Goal: Transaction & Acquisition: Purchase product/service

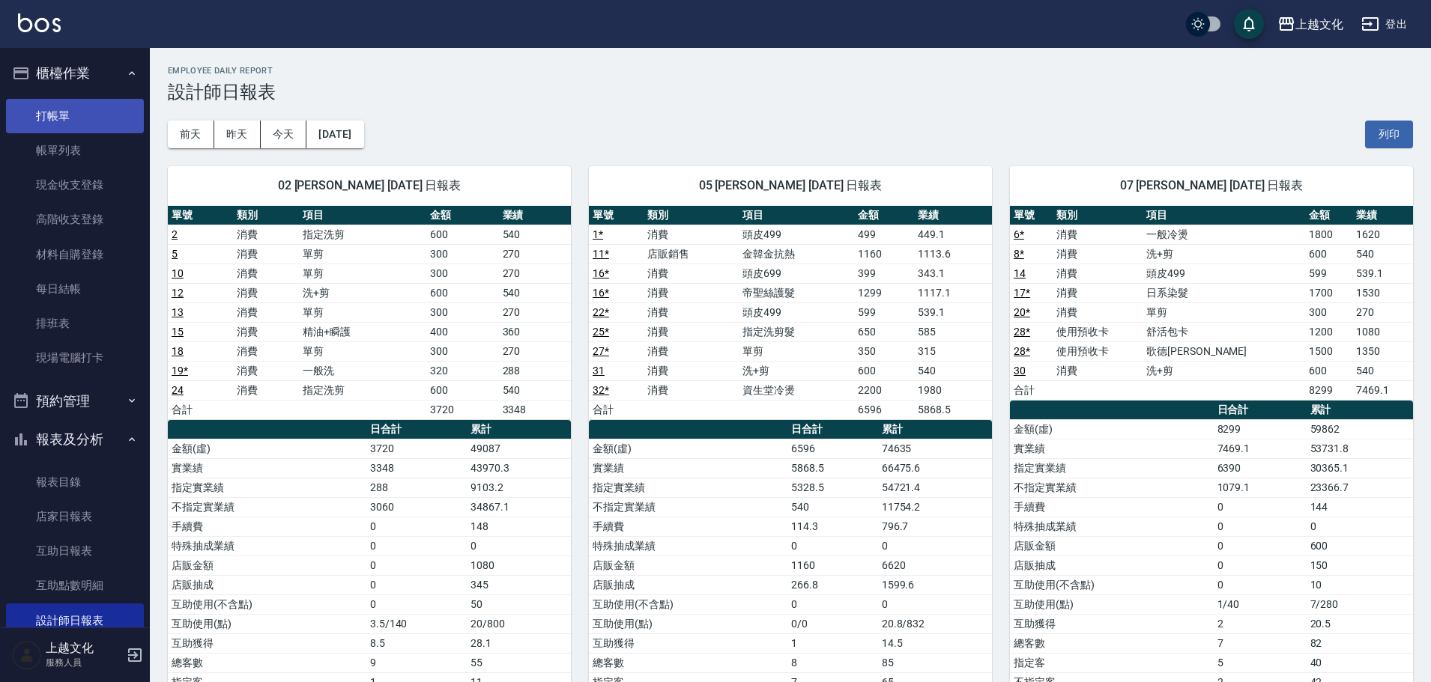
click at [98, 104] on link "打帳單" at bounding box center [75, 116] width 138 height 34
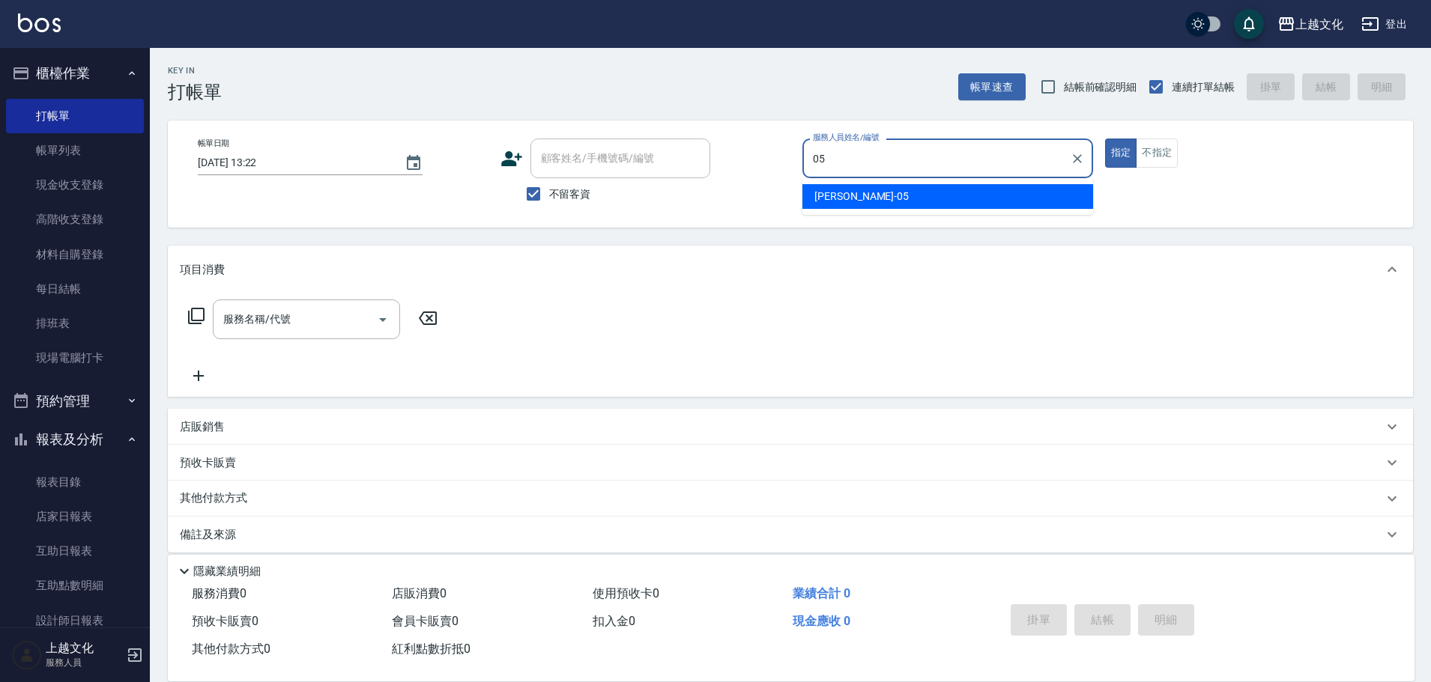
type input "[PERSON_NAME]-05"
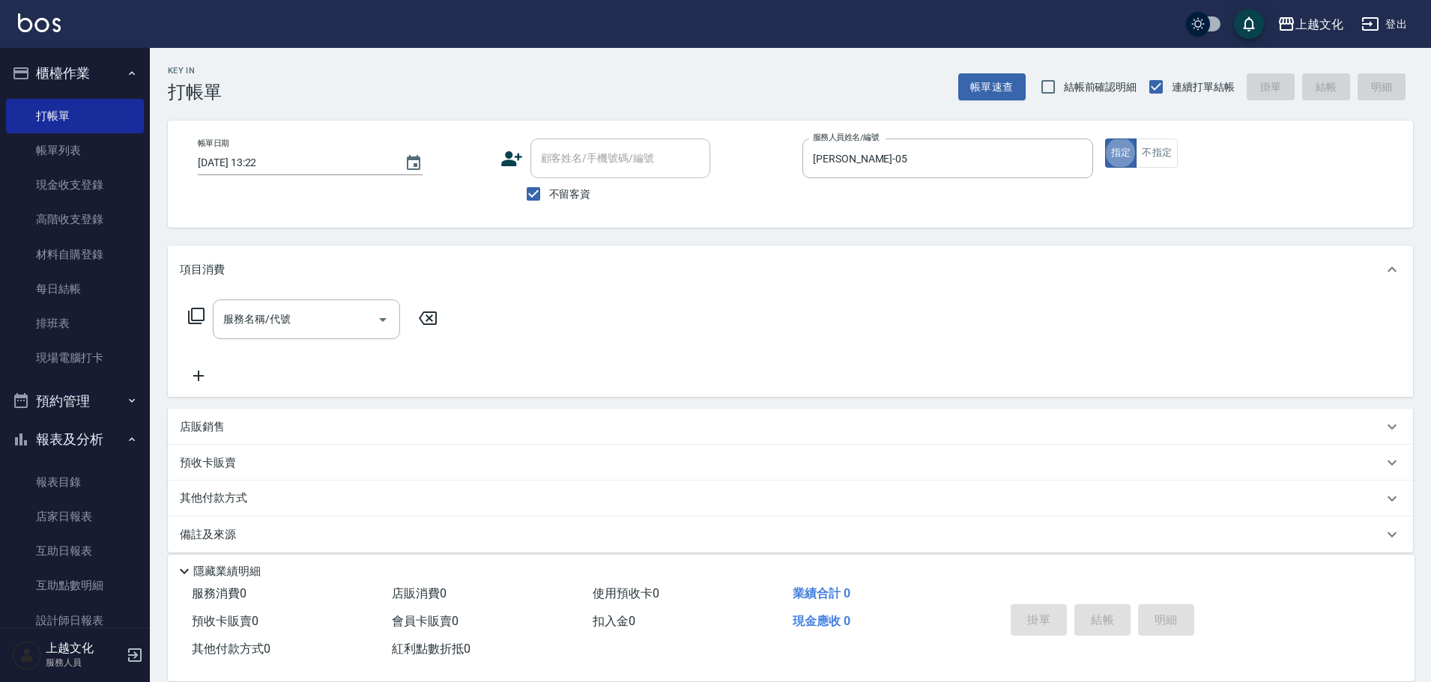
type button "true"
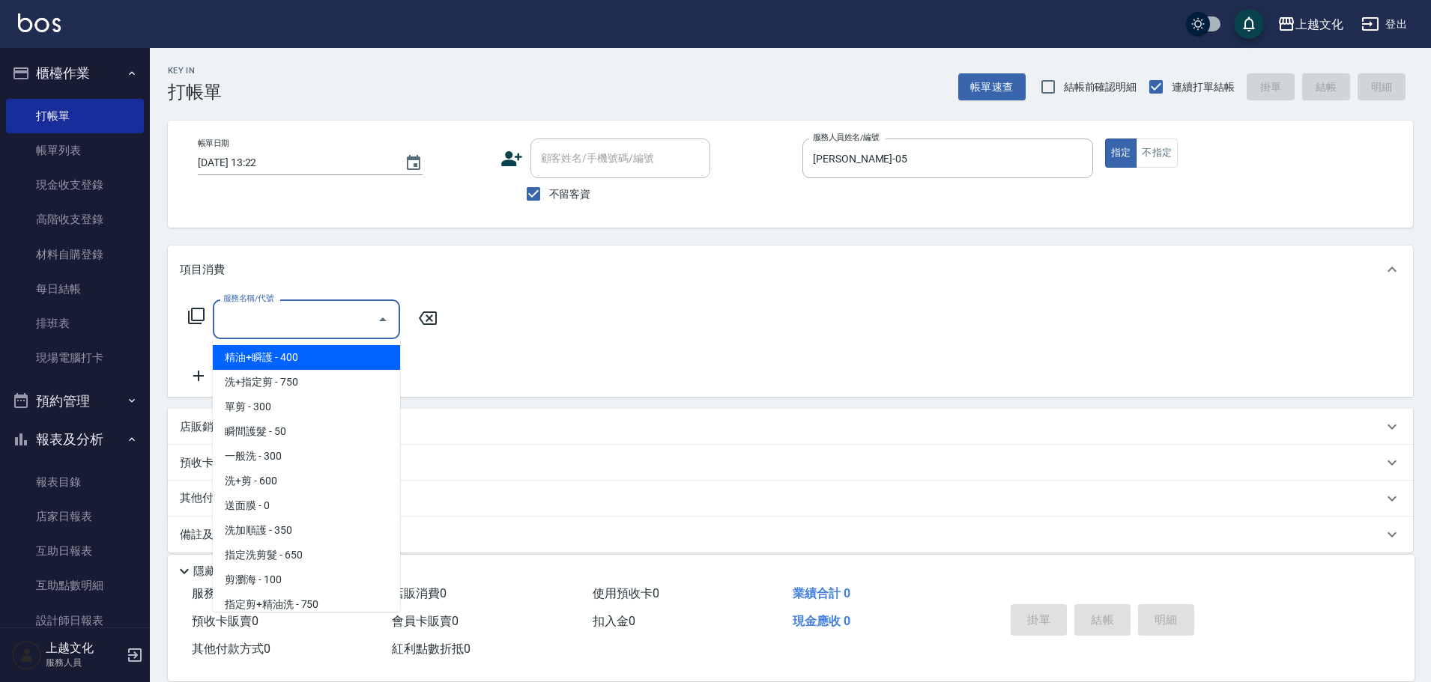
click at [309, 318] on input "服務名稱/代號" at bounding box center [294, 319] width 151 height 26
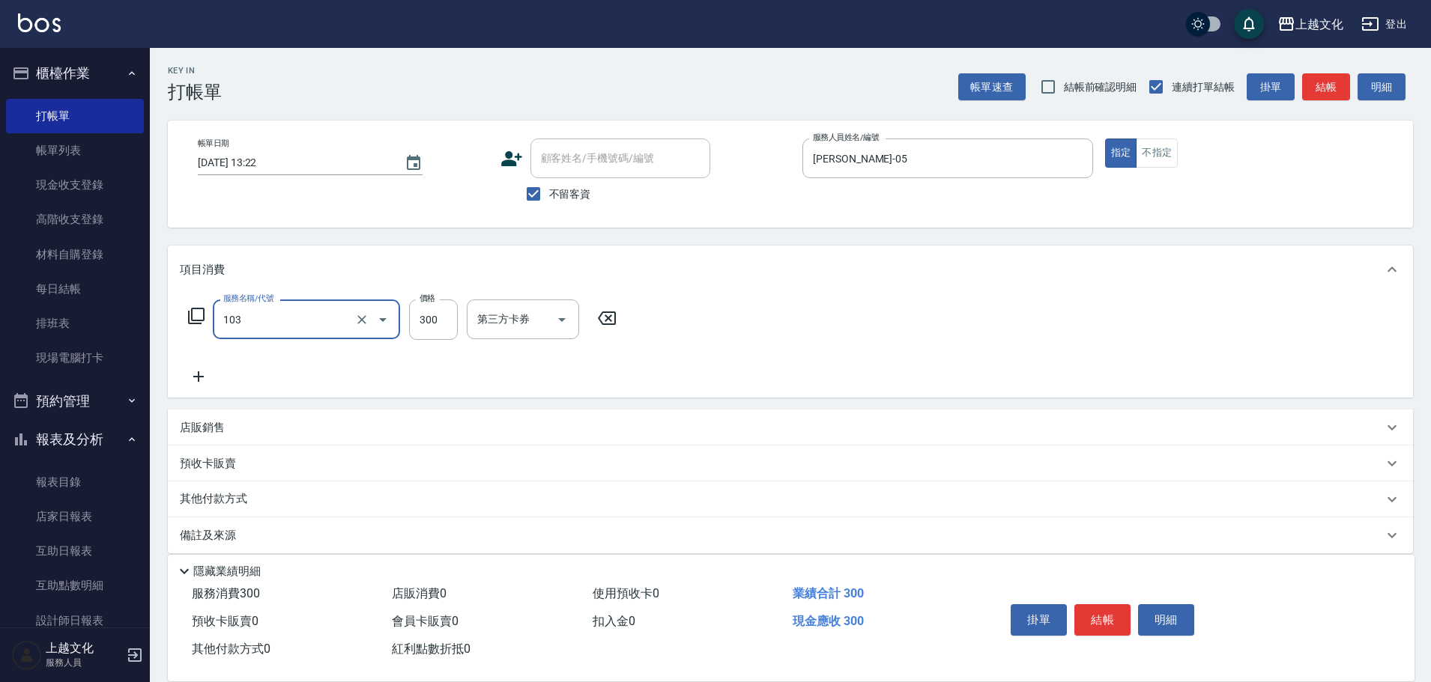
type input "單剪(103)"
type input "350"
click at [1085, 608] on button "結帳" at bounding box center [1102, 619] width 56 height 31
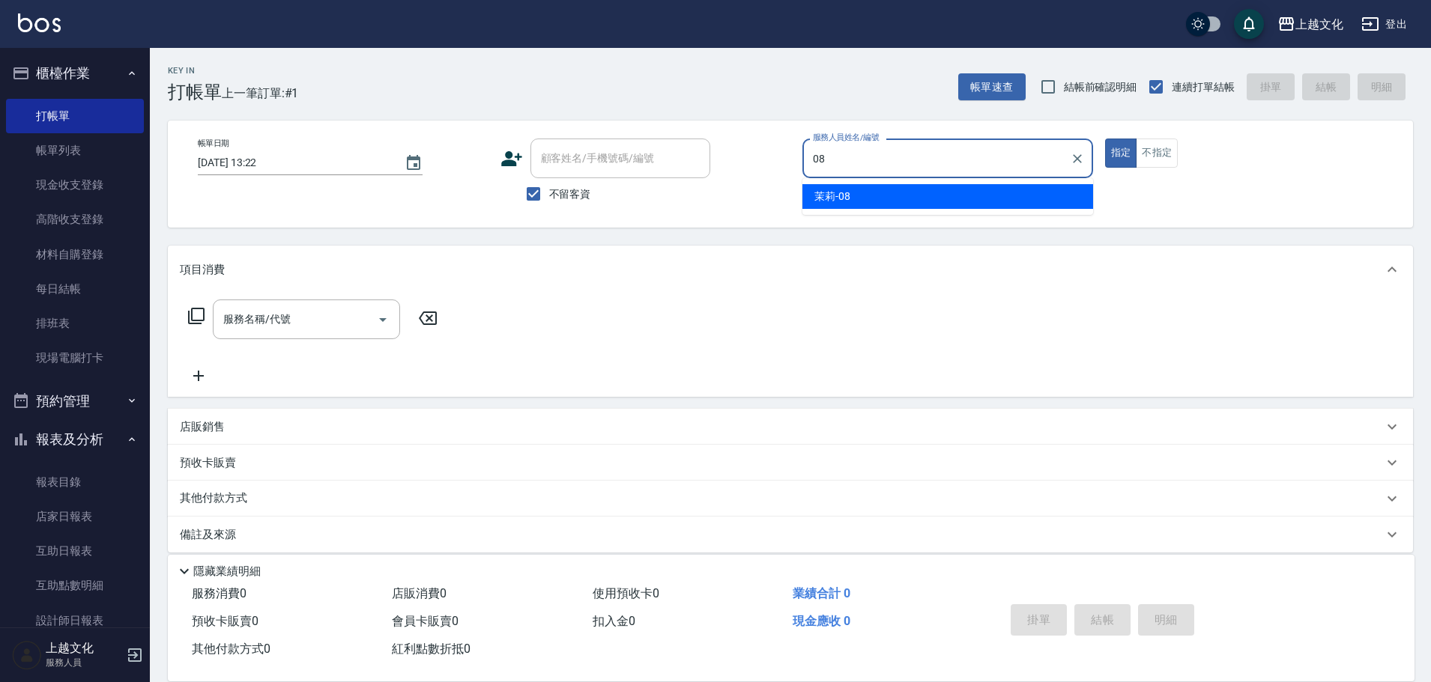
type input "茉莉-08"
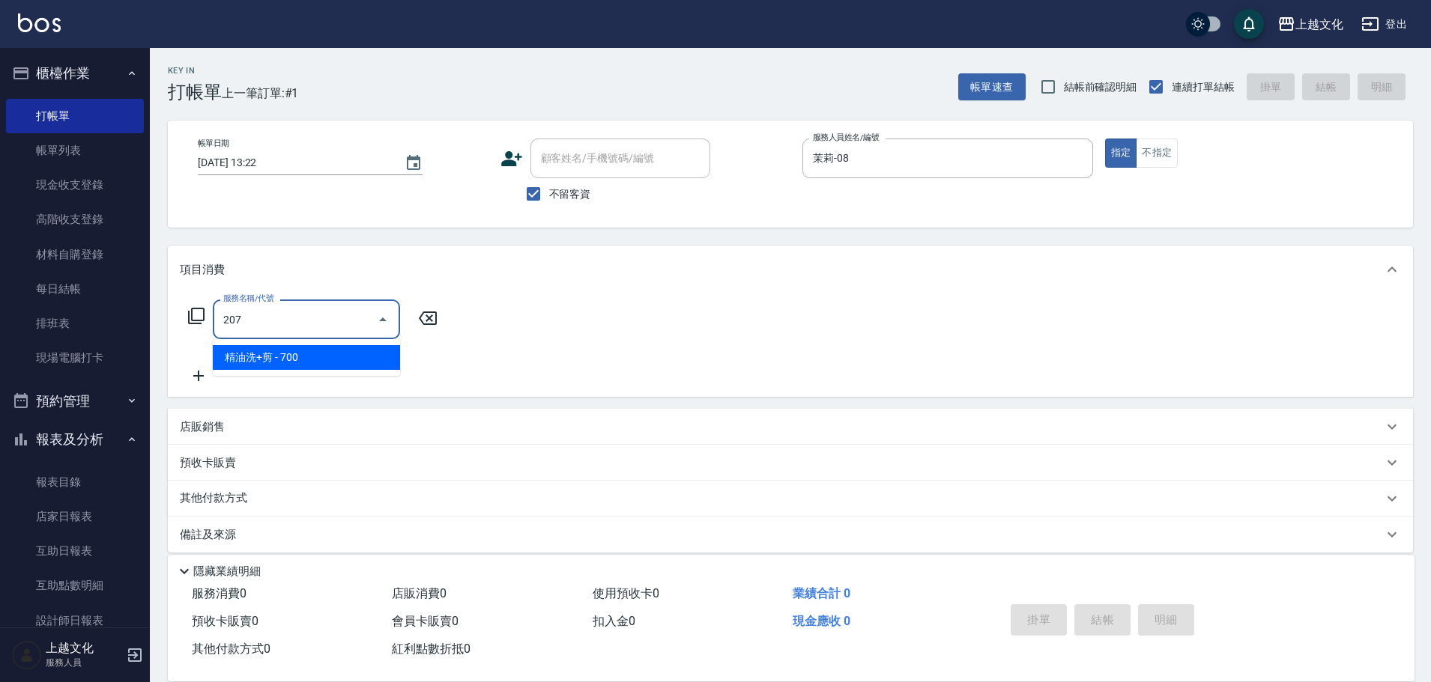
type input "精油洗+剪(207)"
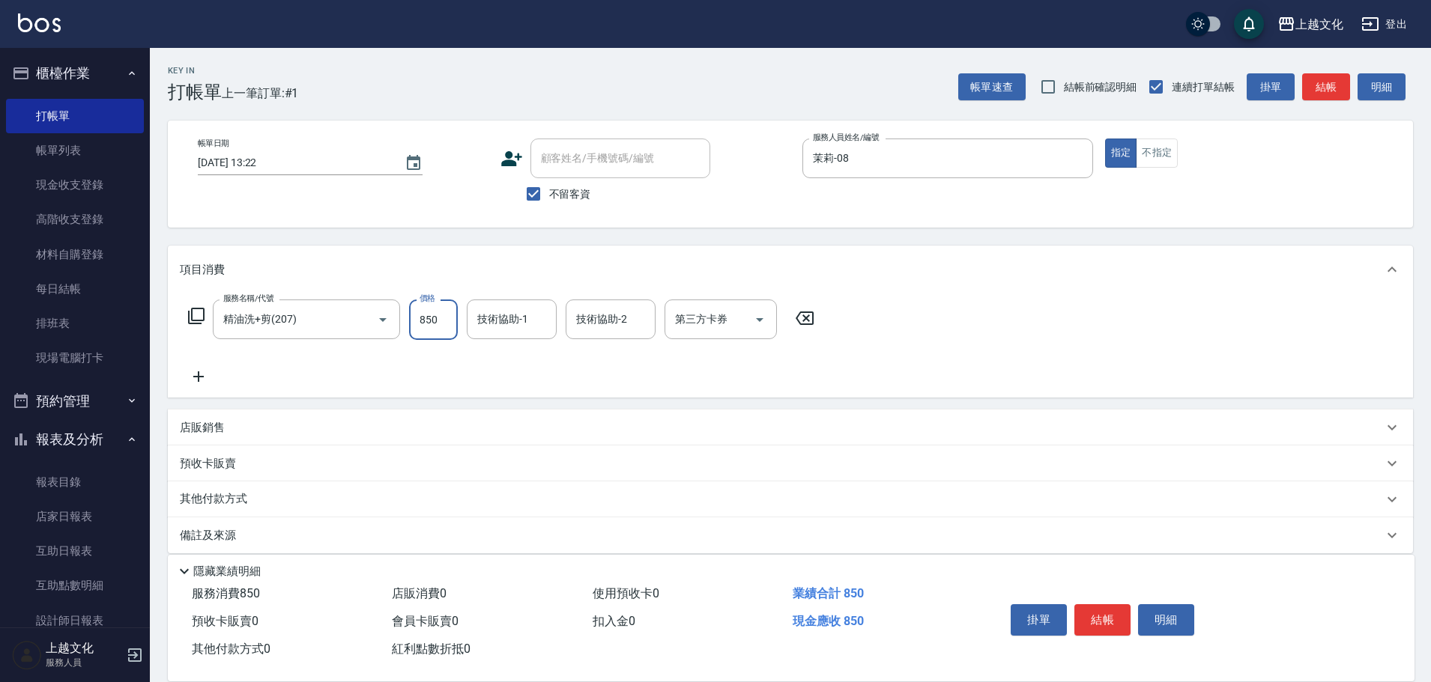
type input "850"
type input "上越文化-00"
click at [1118, 598] on div "掛單 結帳 明細" at bounding box center [1101, 621] width 195 height 47
click at [1104, 613] on button "結帳" at bounding box center [1102, 619] width 56 height 31
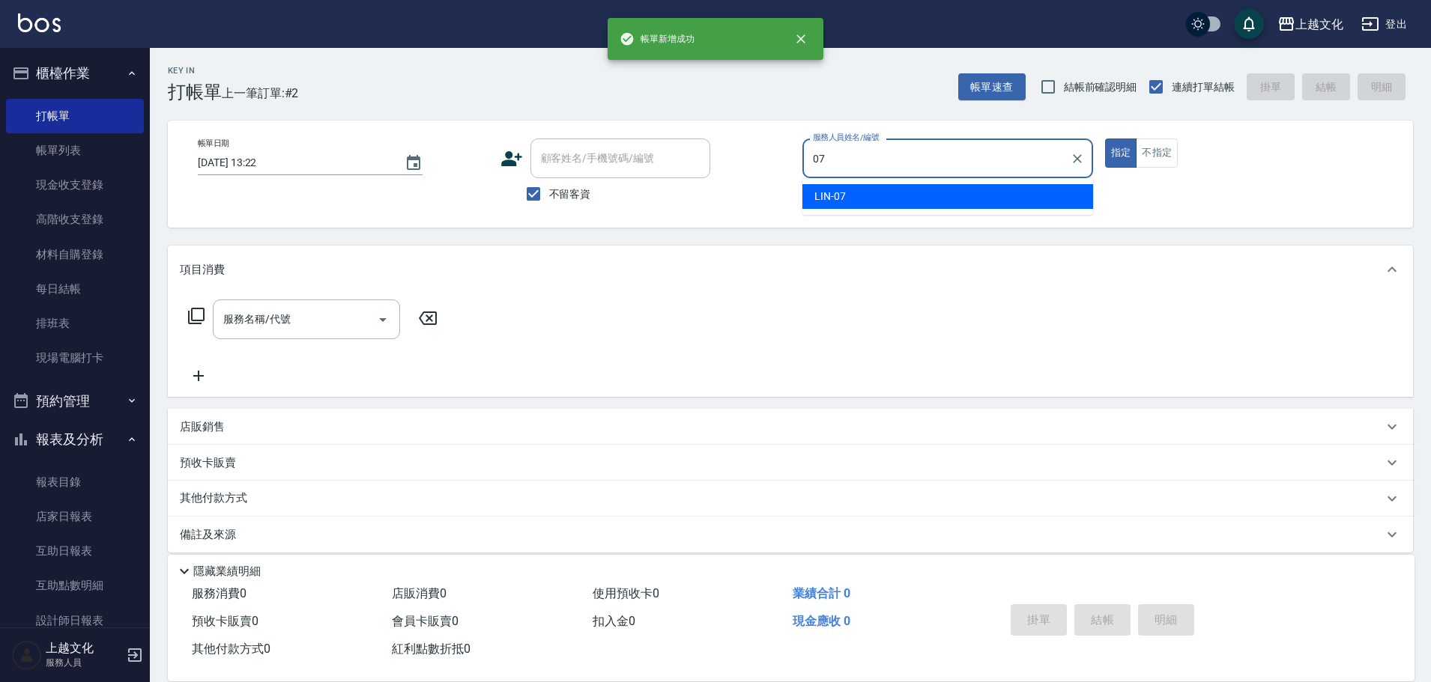
type input "LIN-07"
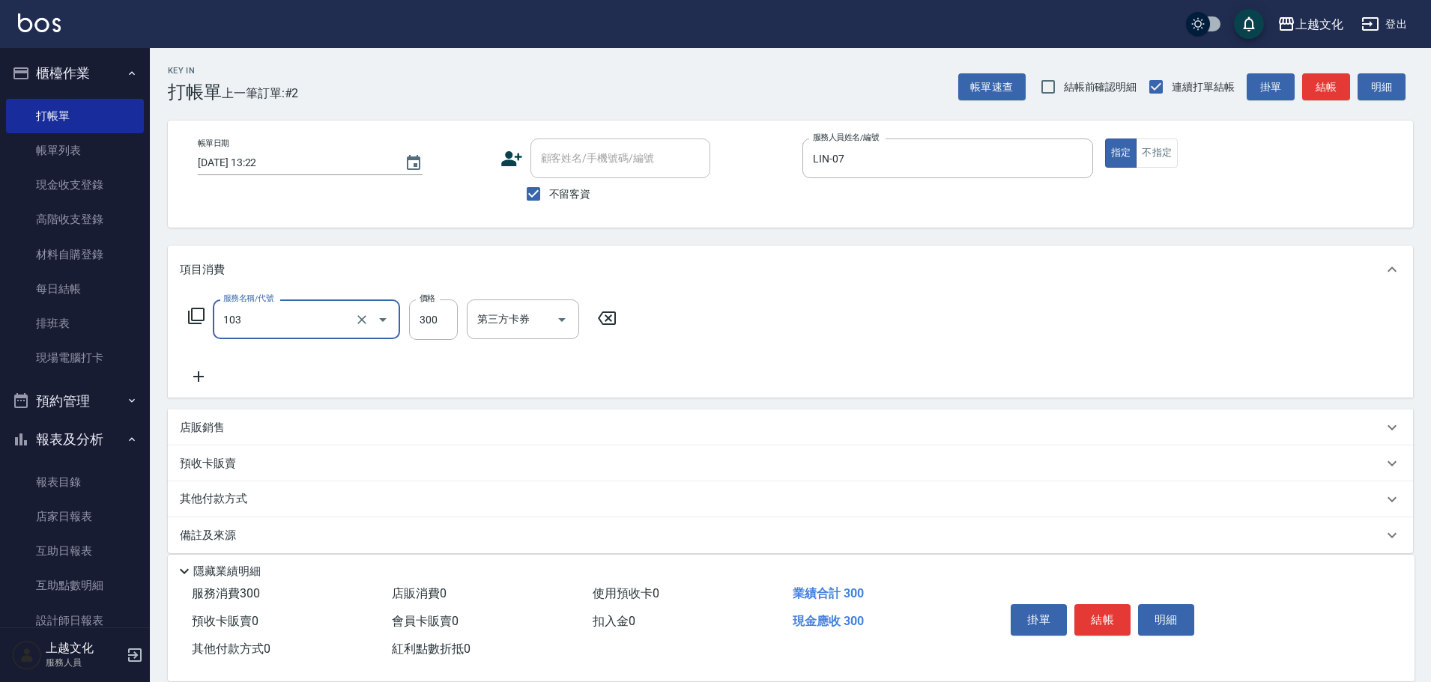
type input "單剪(103)"
click at [1096, 640] on div "掛單 結帳 明細" at bounding box center [1101, 621] width 195 height 47
click at [1103, 624] on button "結帳" at bounding box center [1102, 619] width 56 height 31
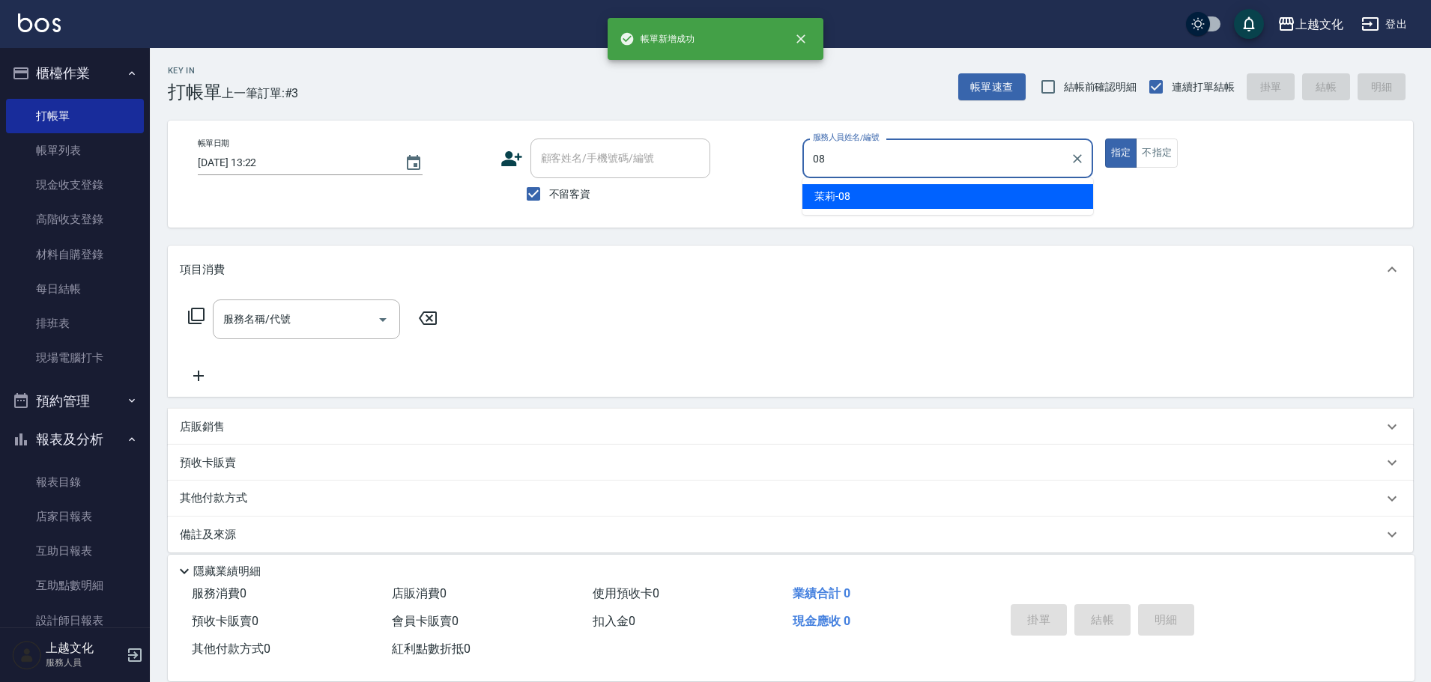
type input "茉莉-08"
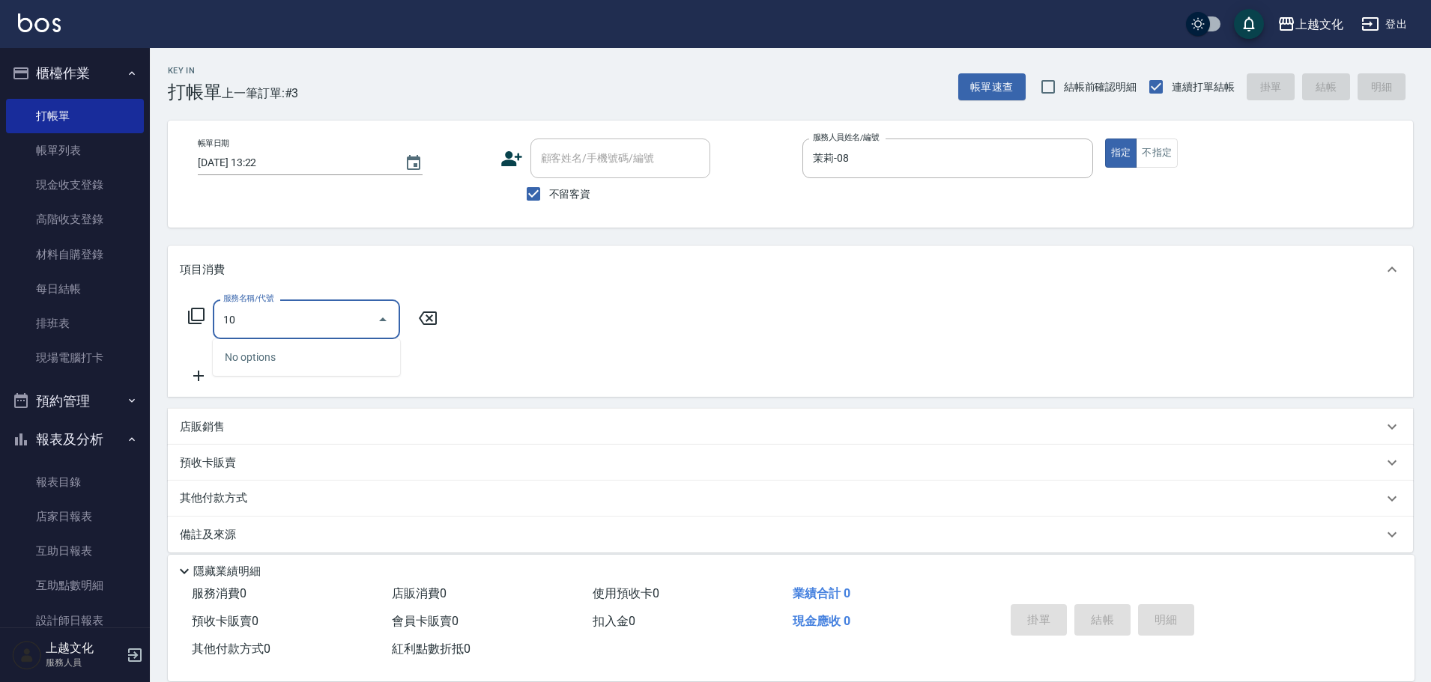
type input "1"
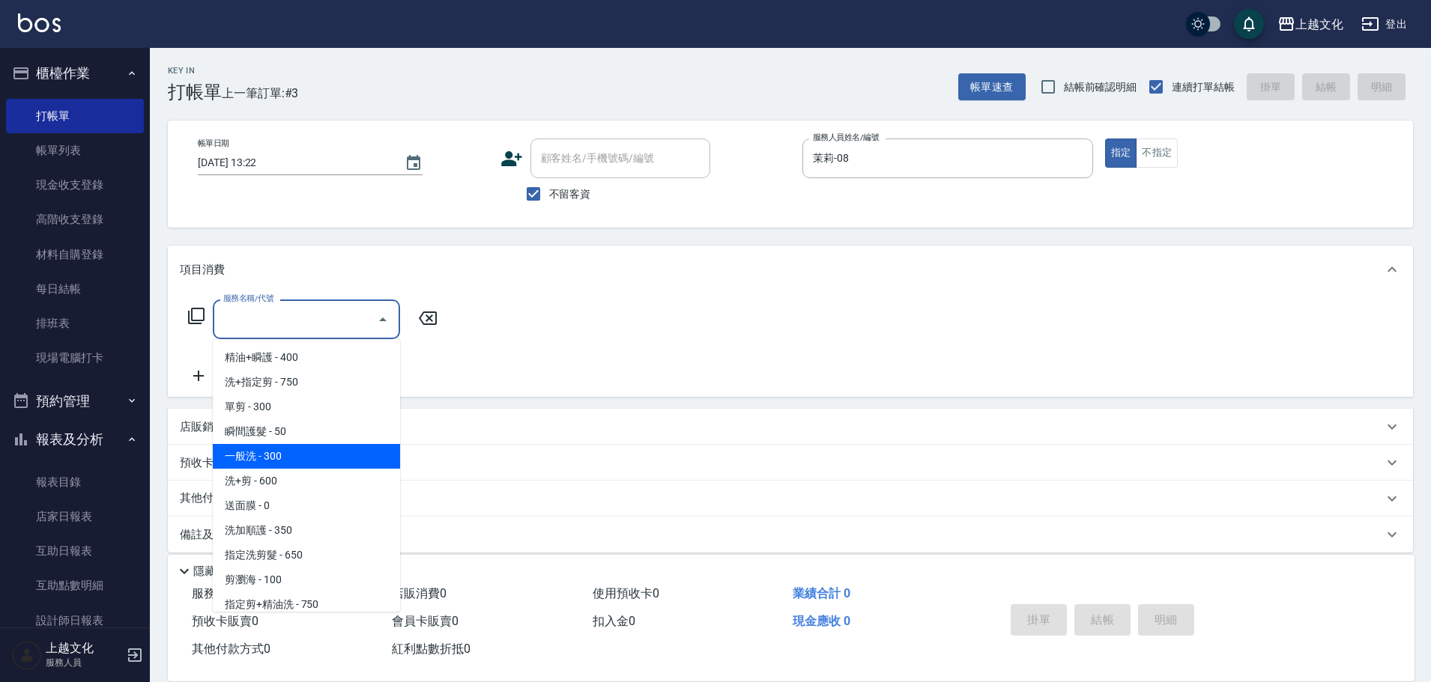
click at [334, 461] on span "一般洗 - 300" at bounding box center [306, 456] width 187 height 25
type input "一般洗(105)"
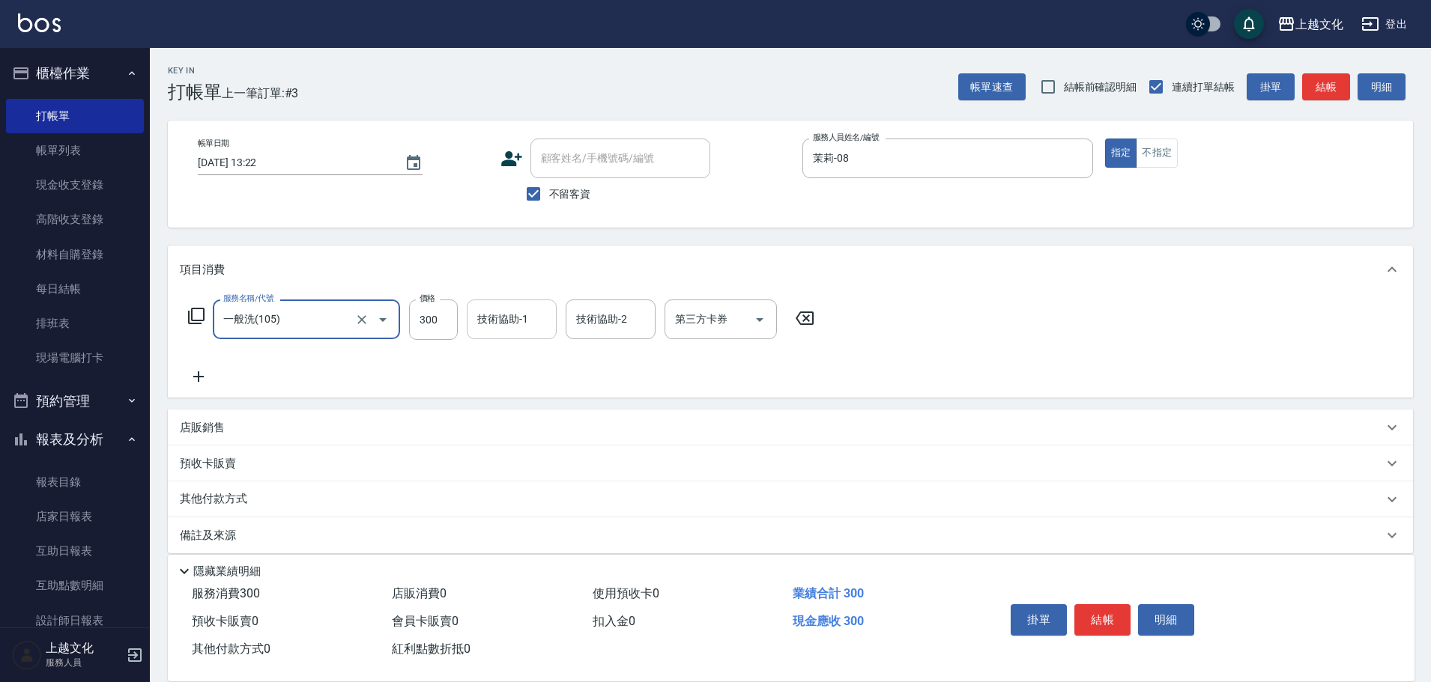
drag, startPoint x: 491, startPoint y: 326, endPoint x: 515, endPoint y: 338, distance: 27.5
click at [490, 327] on input "技術協助-1" at bounding box center [511, 319] width 76 height 26
type input "上越文化-00"
click at [1097, 604] on button "結帳" at bounding box center [1102, 619] width 56 height 31
type input "[DATE] 13:23"
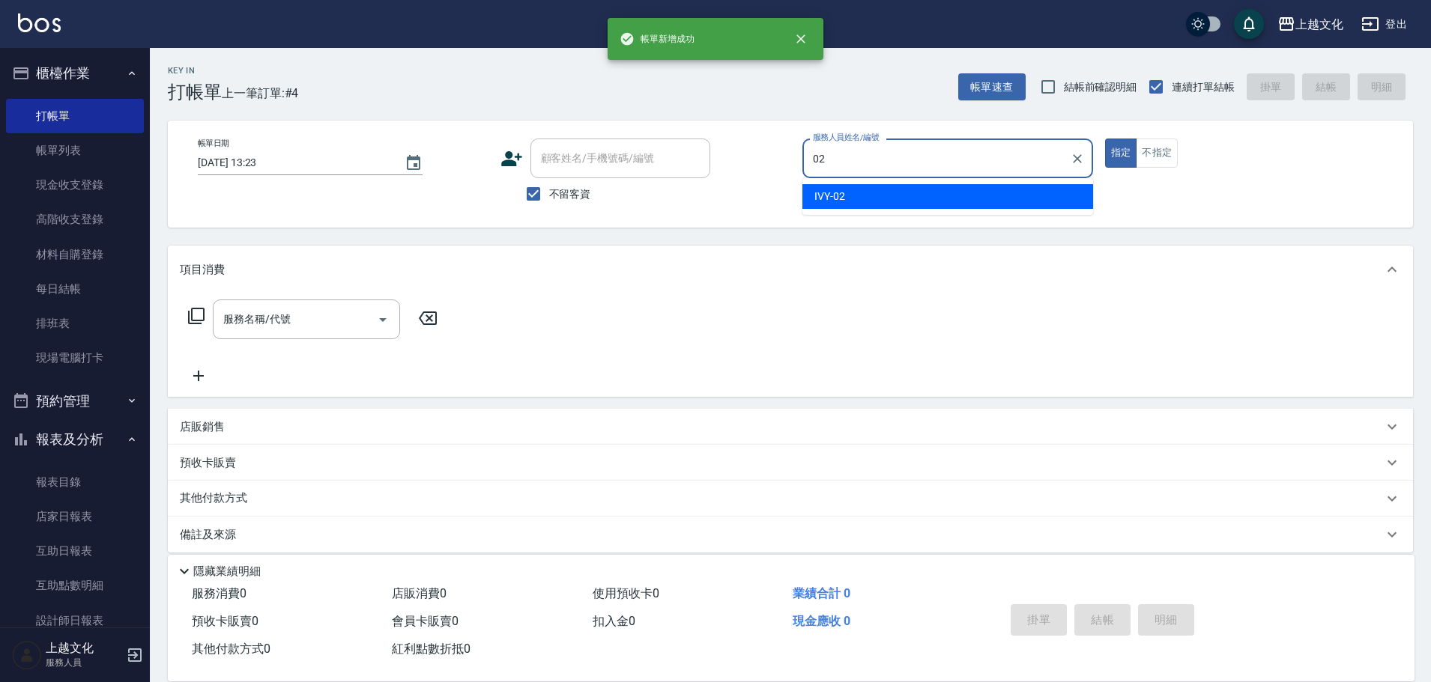
type input "IVY-02"
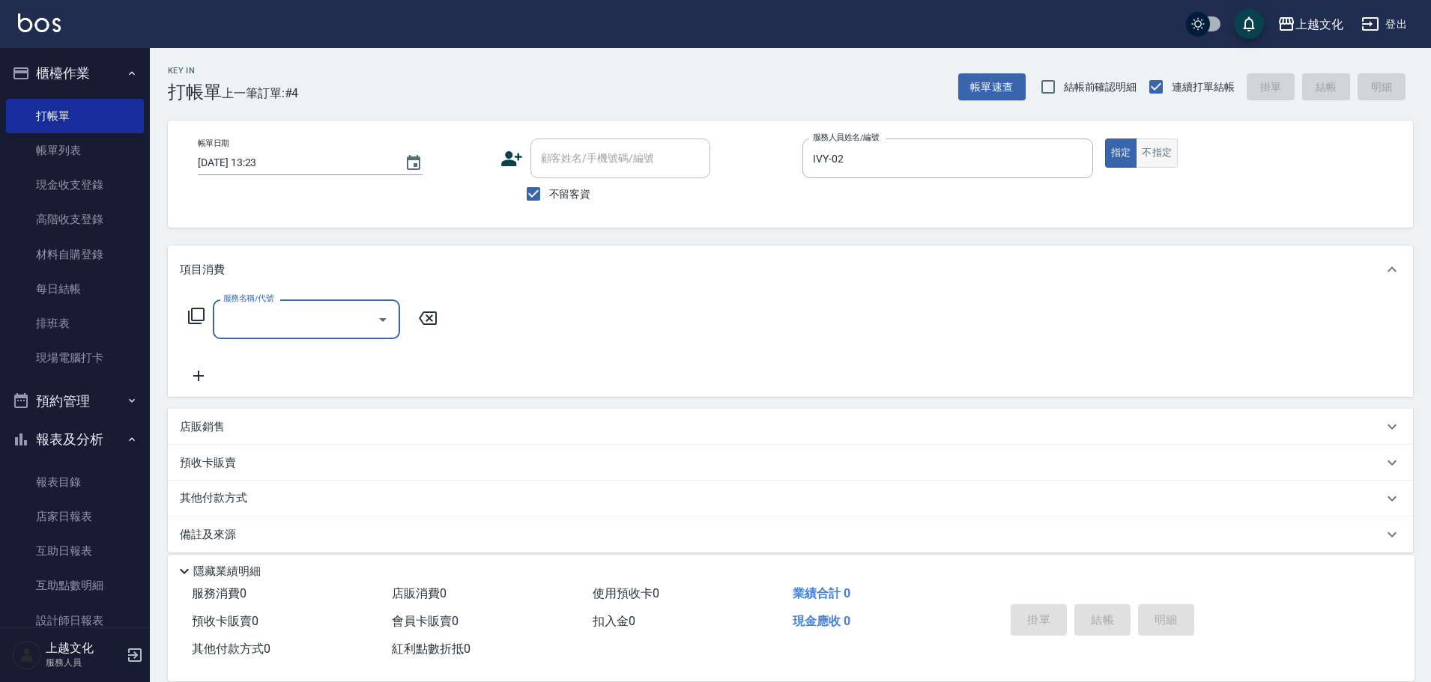
click at [1146, 157] on button "不指定" at bounding box center [1157, 153] width 42 height 29
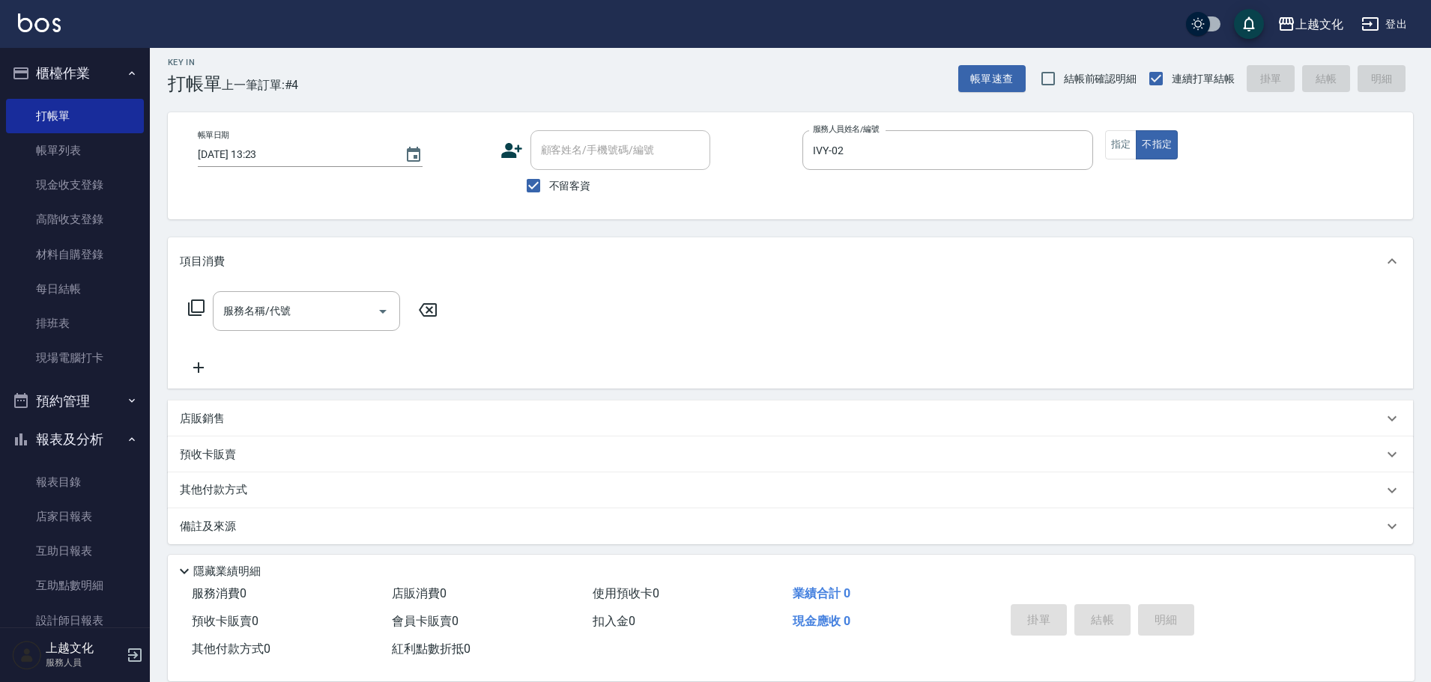
scroll to position [14, 0]
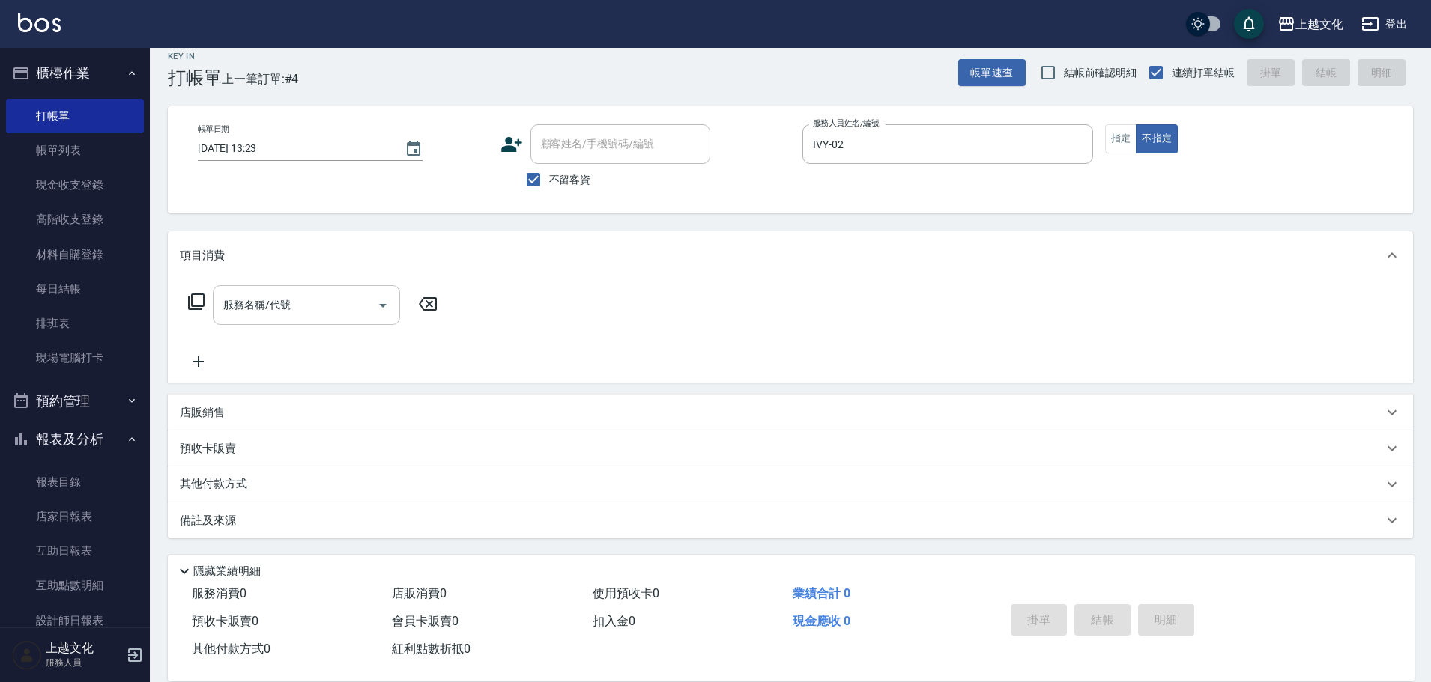
drag, startPoint x: 309, startPoint y: 292, endPoint x: 310, endPoint y: 303, distance: 11.3
click at [312, 297] on input "服務名稱/代號" at bounding box center [294, 305] width 151 height 26
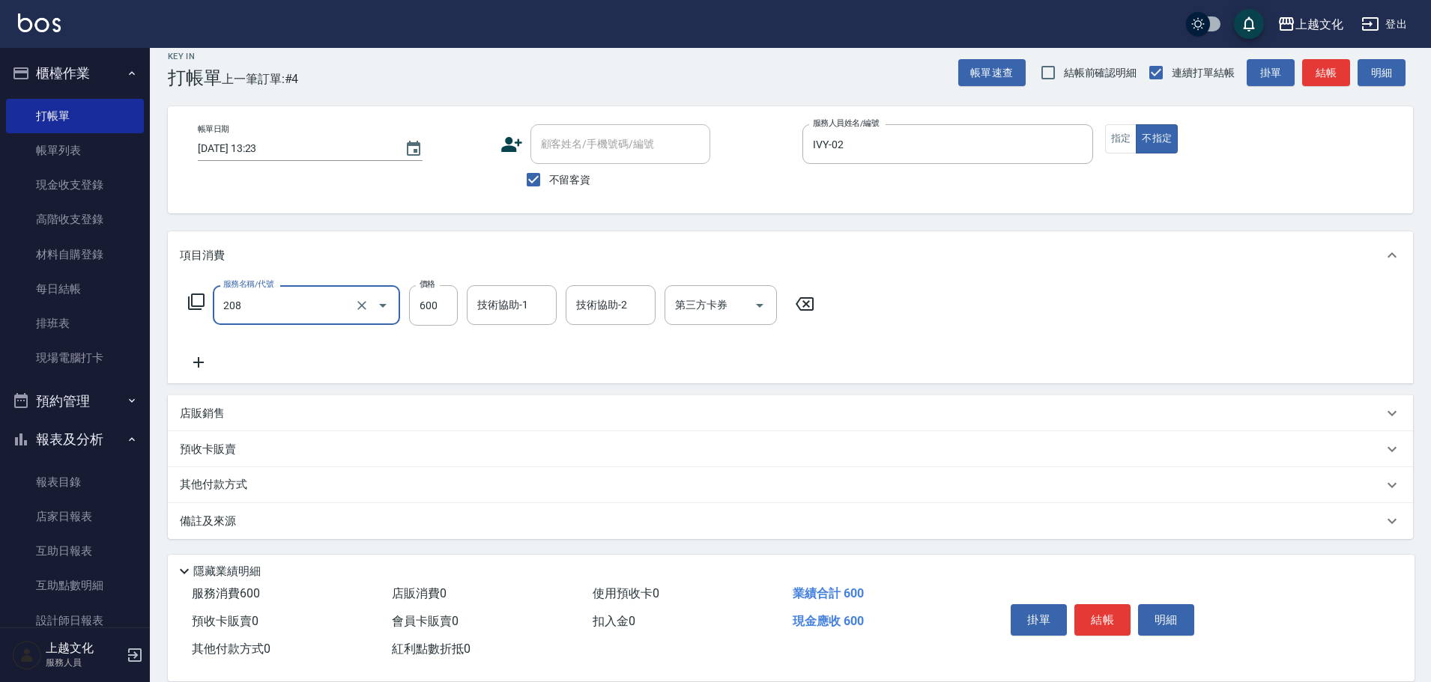
type input "指定洗剪(208)"
click at [1106, 591] on div "掛單 結帳 明細" at bounding box center [1191, 622] width 410 height 83
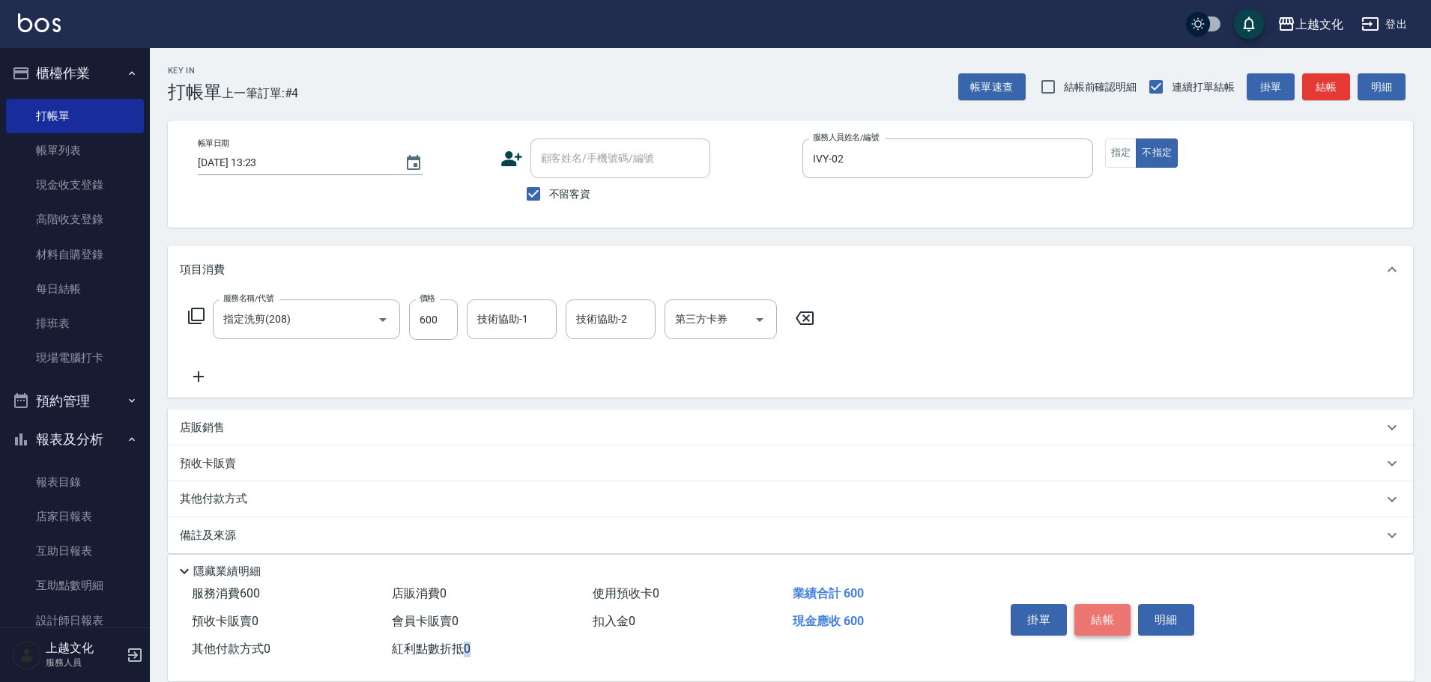
click at [1093, 616] on button "結帳" at bounding box center [1102, 619] width 56 height 31
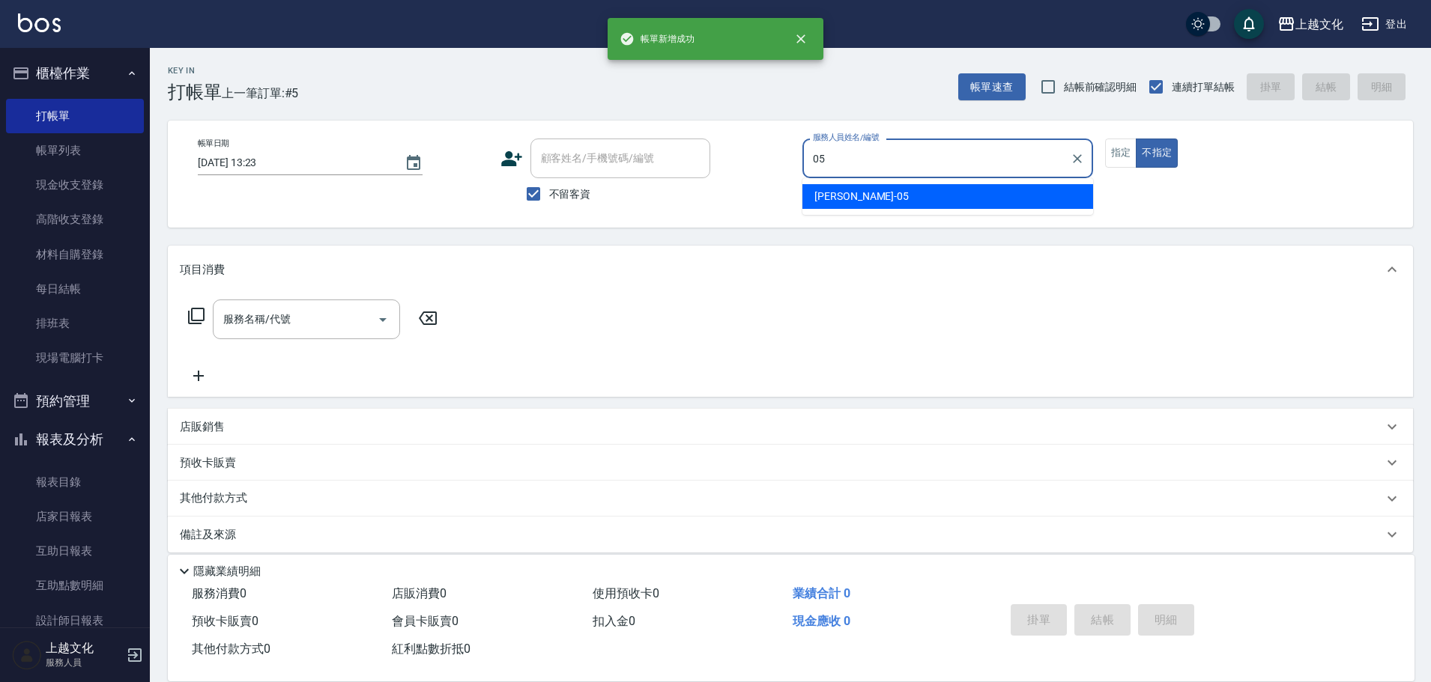
type input "[PERSON_NAME]-05"
type button "false"
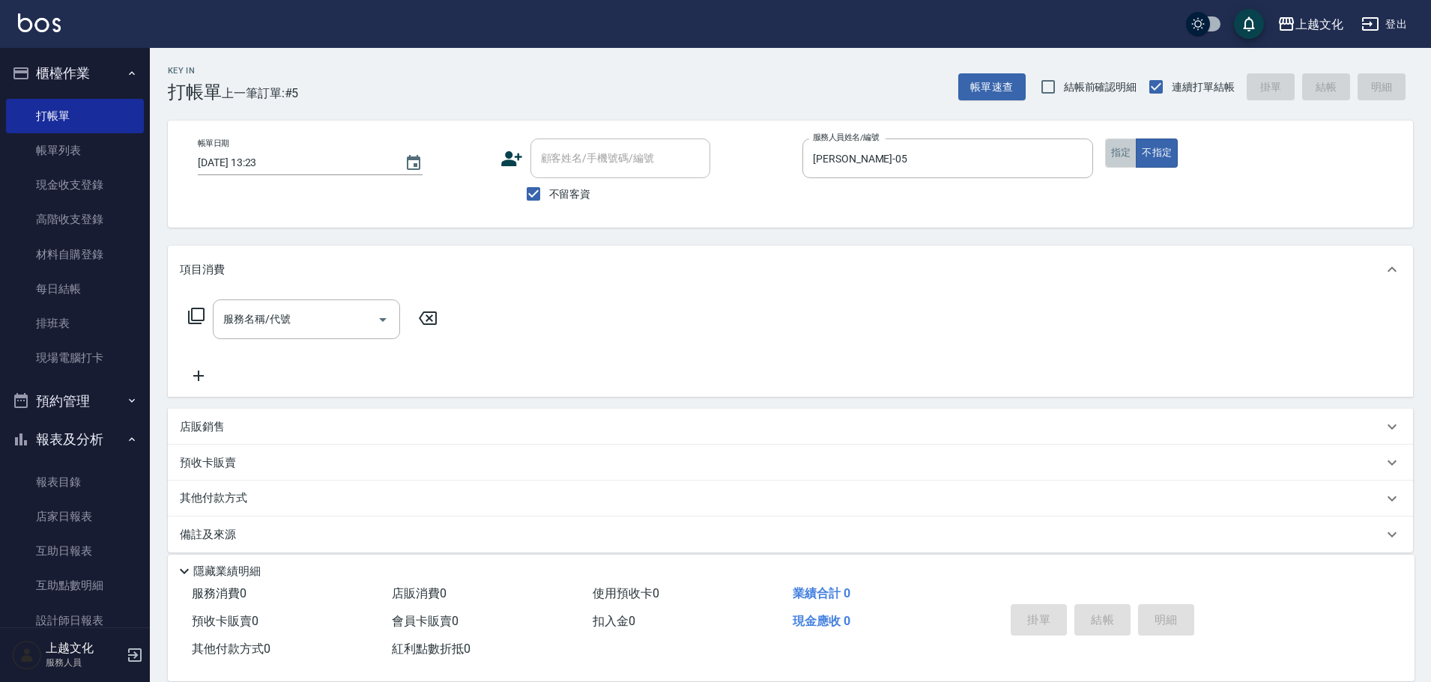
click at [1124, 154] on button "指定" at bounding box center [1121, 153] width 32 height 29
click at [261, 313] on input "服務名稱/代號" at bounding box center [294, 319] width 151 height 26
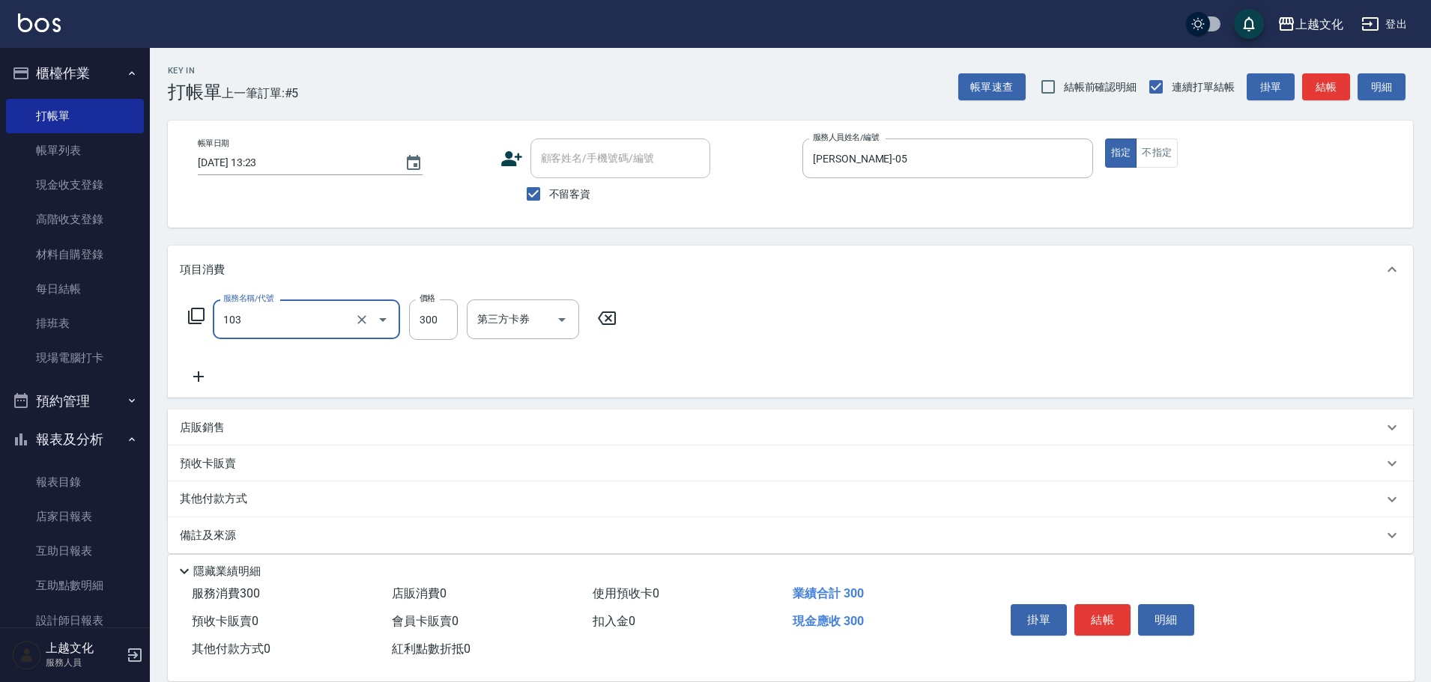
type input "單剪(103)"
type input "350"
click at [1099, 624] on button "結帳" at bounding box center [1102, 619] width 56 height 31
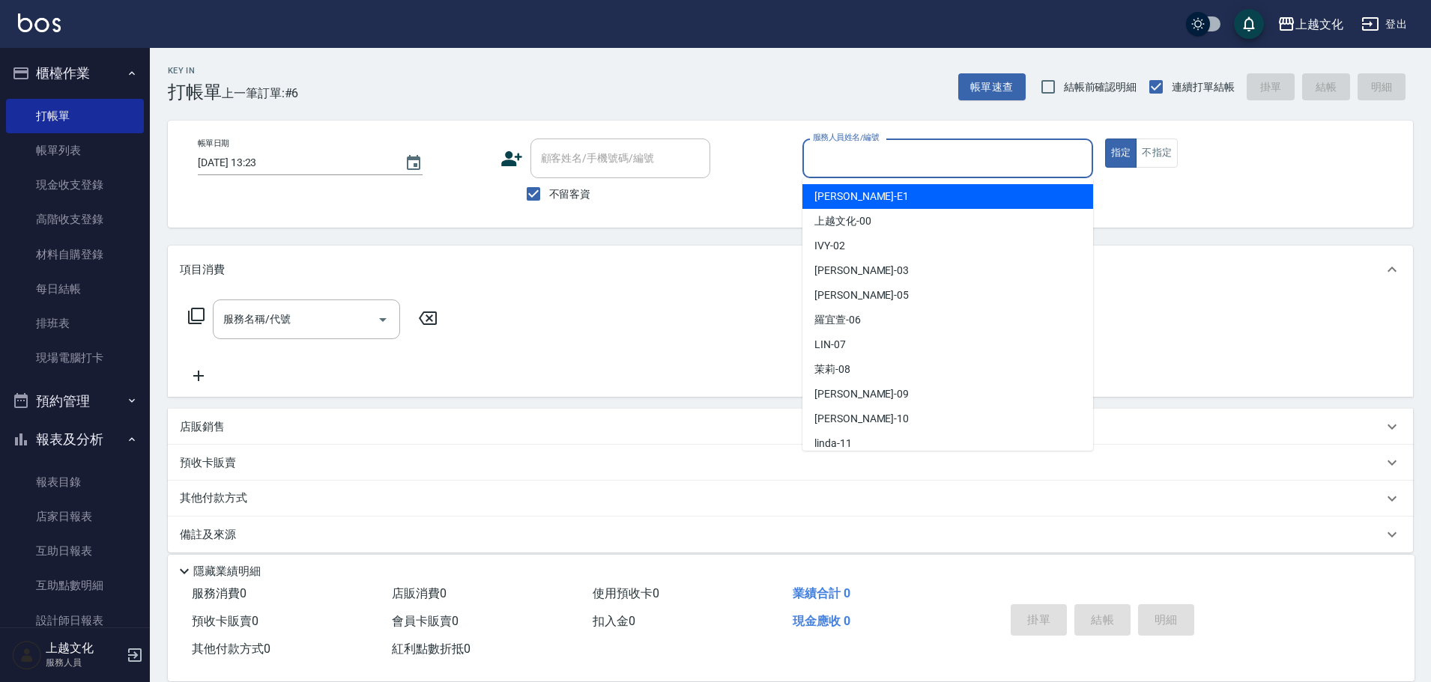
click at [934, 150] on input "服務人員姓名/編號" at bounding box center [947, 158] width 277 height 26
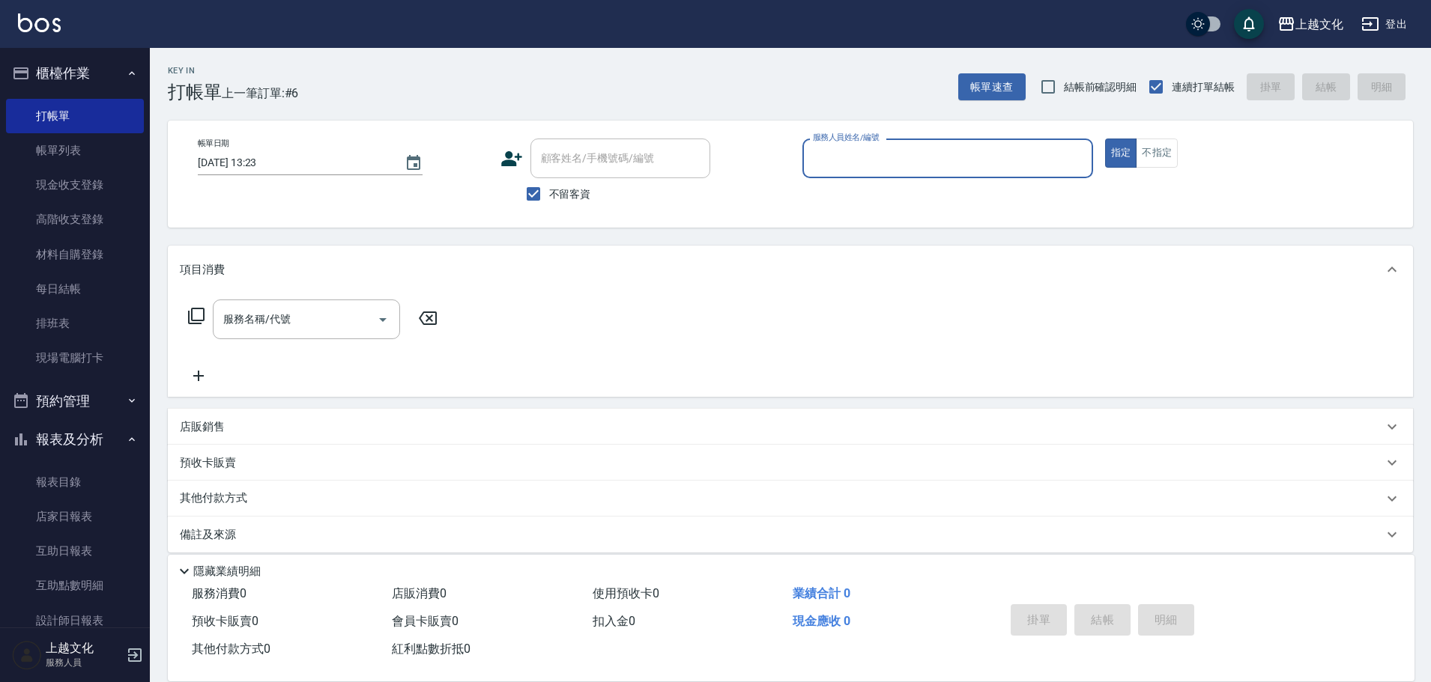
click at [934, 150] on input "服務人員姓名/編號" at bounding box center [947, 158] width 277 height 26
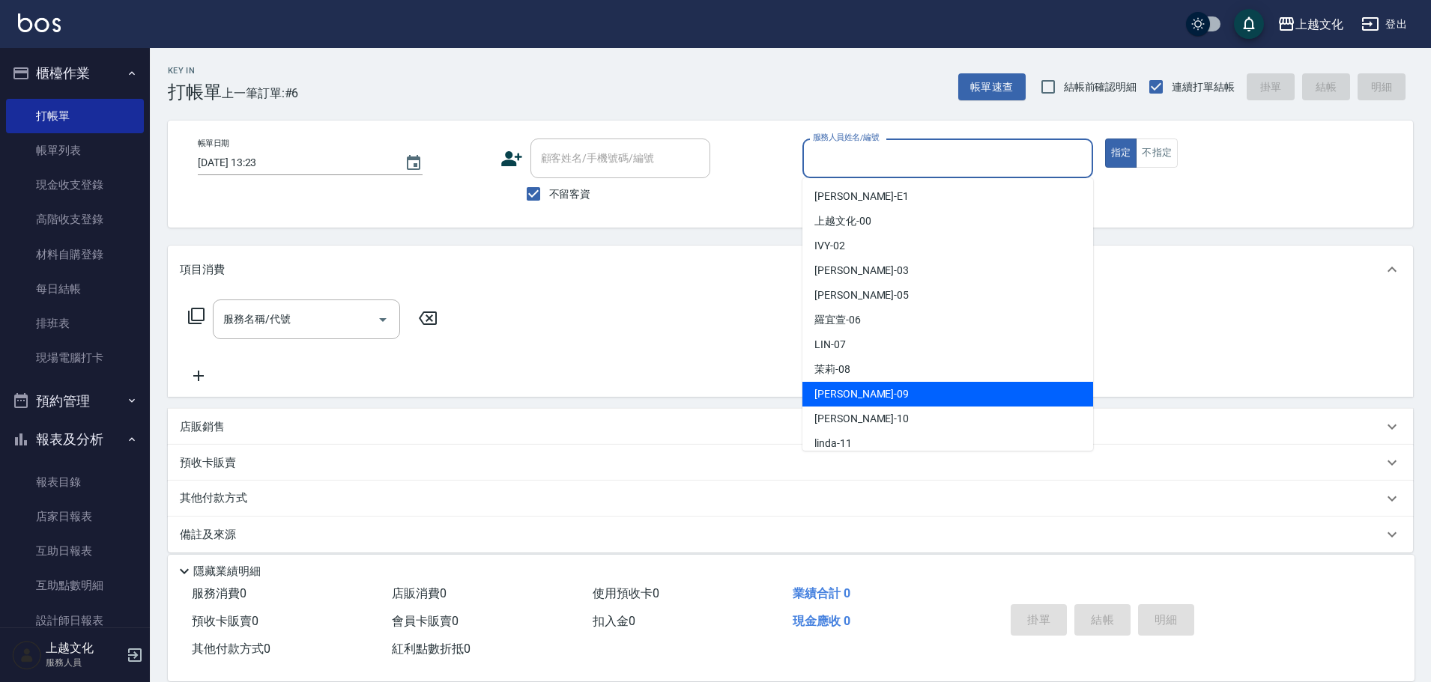
click at [871, 385] on div "[PERSON_NAME] -09" at bounding box center [947, 394] width 291 height 25
type input "[PERSON_NAME]-09"
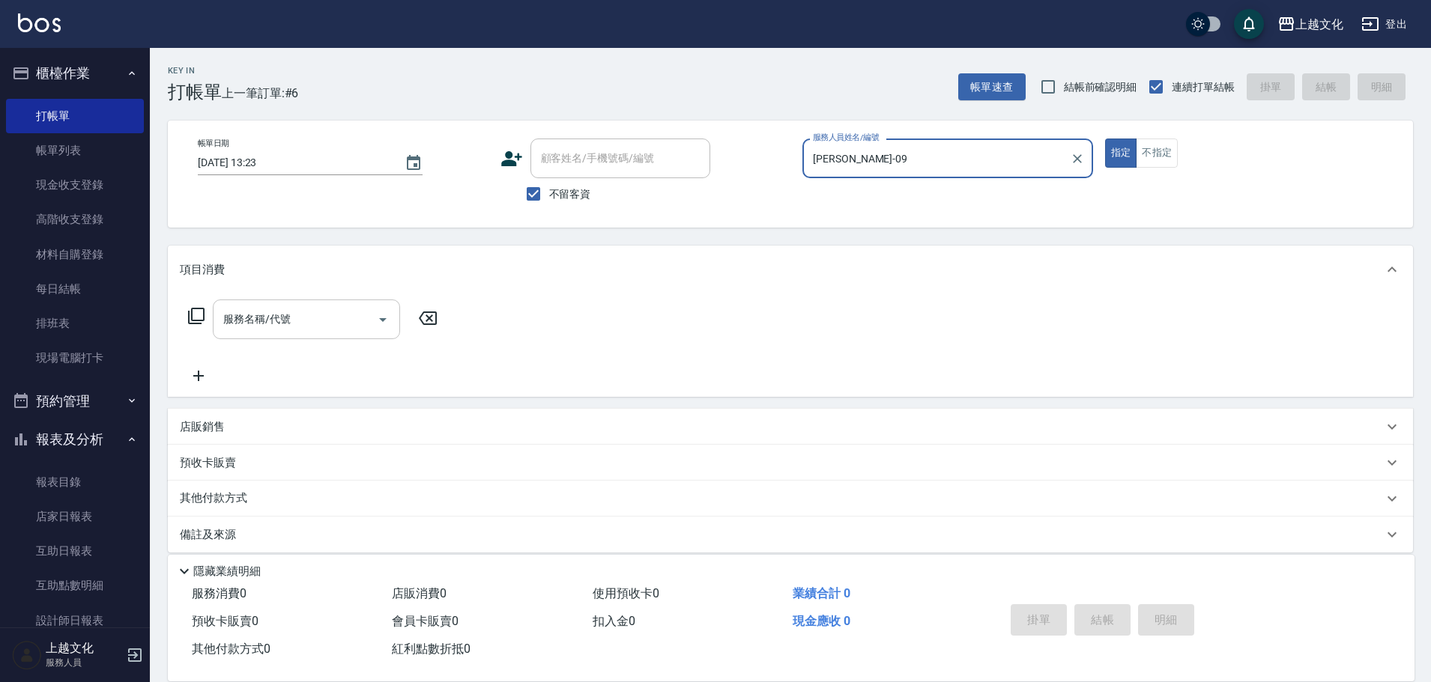
click at [290, 330] on input "服務名稱/代號" at bounding box center [294, 319] width 151 height 26
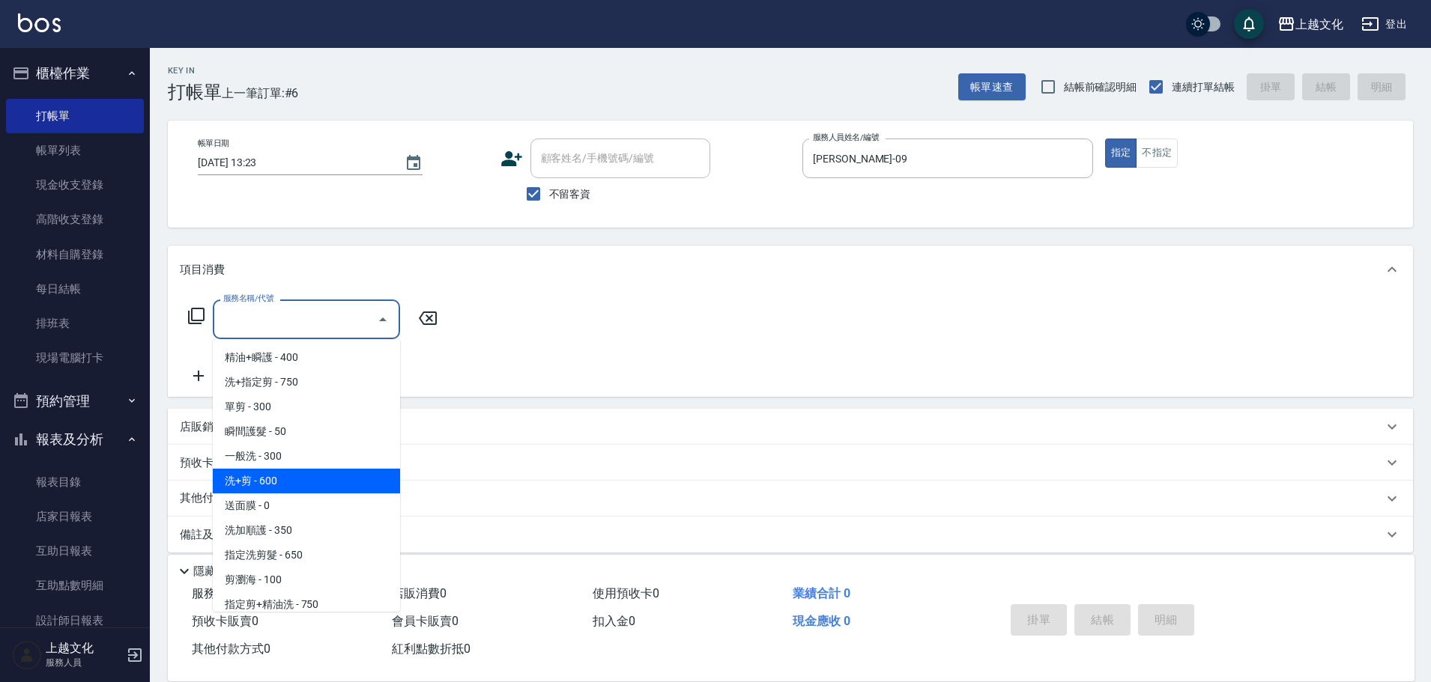
drag, startPoint x: 298, startPoint y: 483, endPoint x: 357, endPoint y: 411, distance: 93.1
click at [298, 481] on span "洗+剪 - 600" at bounding box center [306, 481] width 187 height 25
type input "洗+剪(108)"
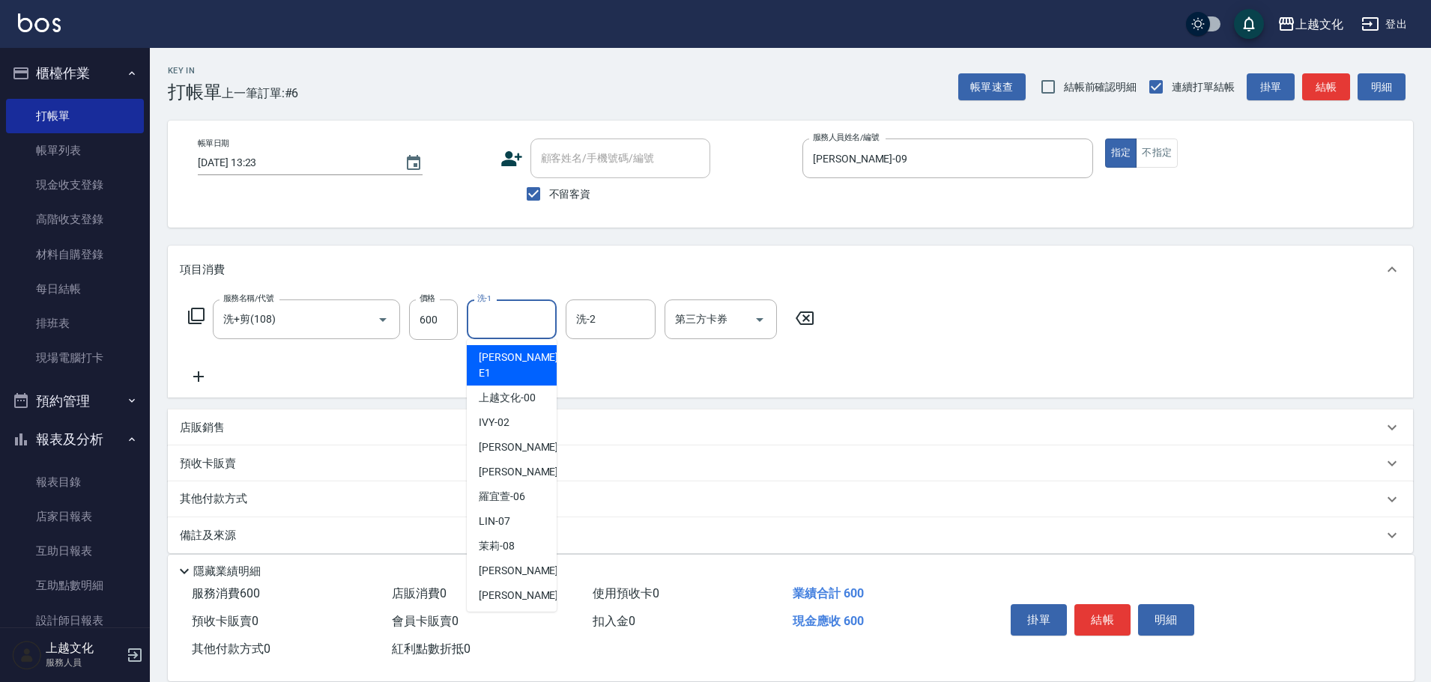
click at [483, 327] on input "洗-1" at bounding box center [511, 319] width 76 height 26
click at [499, 390] on span "上越文化 -00" at bounding box center [507, 398] width 57 height 16
type input "上越文化-00"
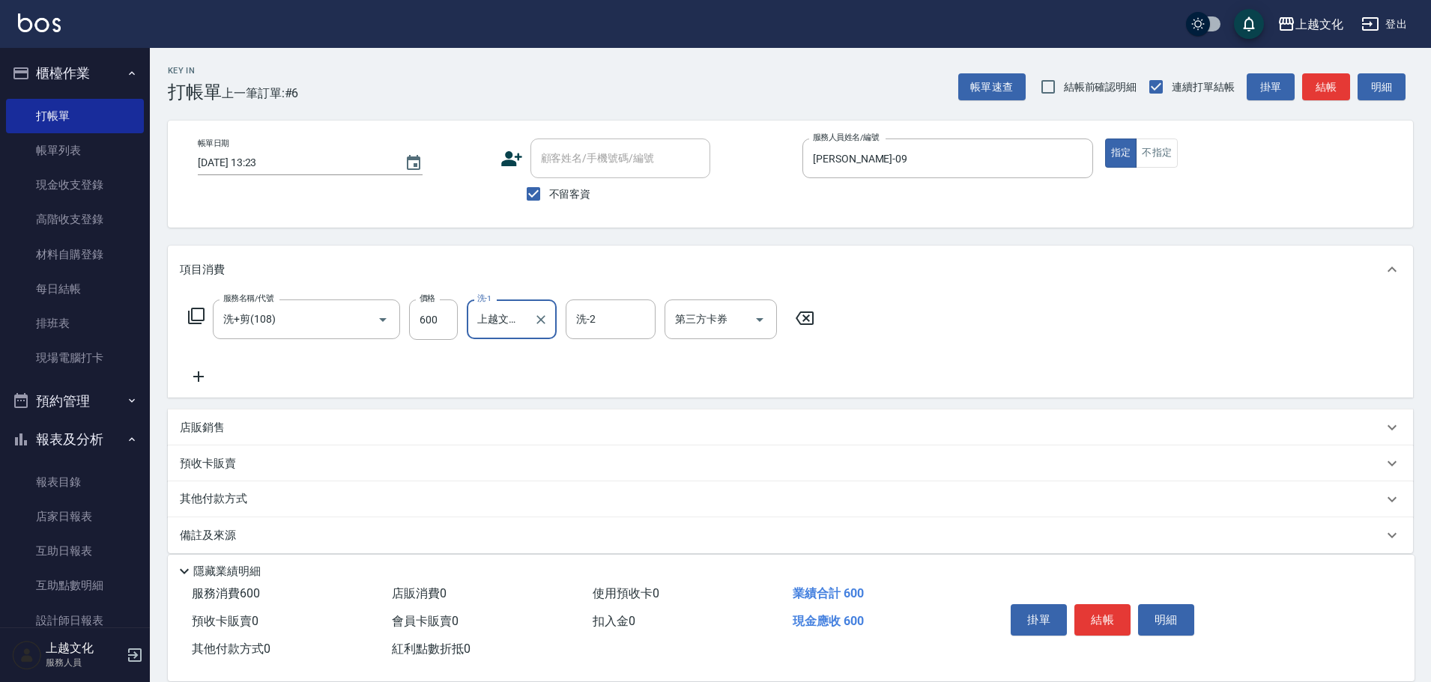
click at [1103, 610] on button "結帳" at bounding box center [1102, 619] width 56 height 31
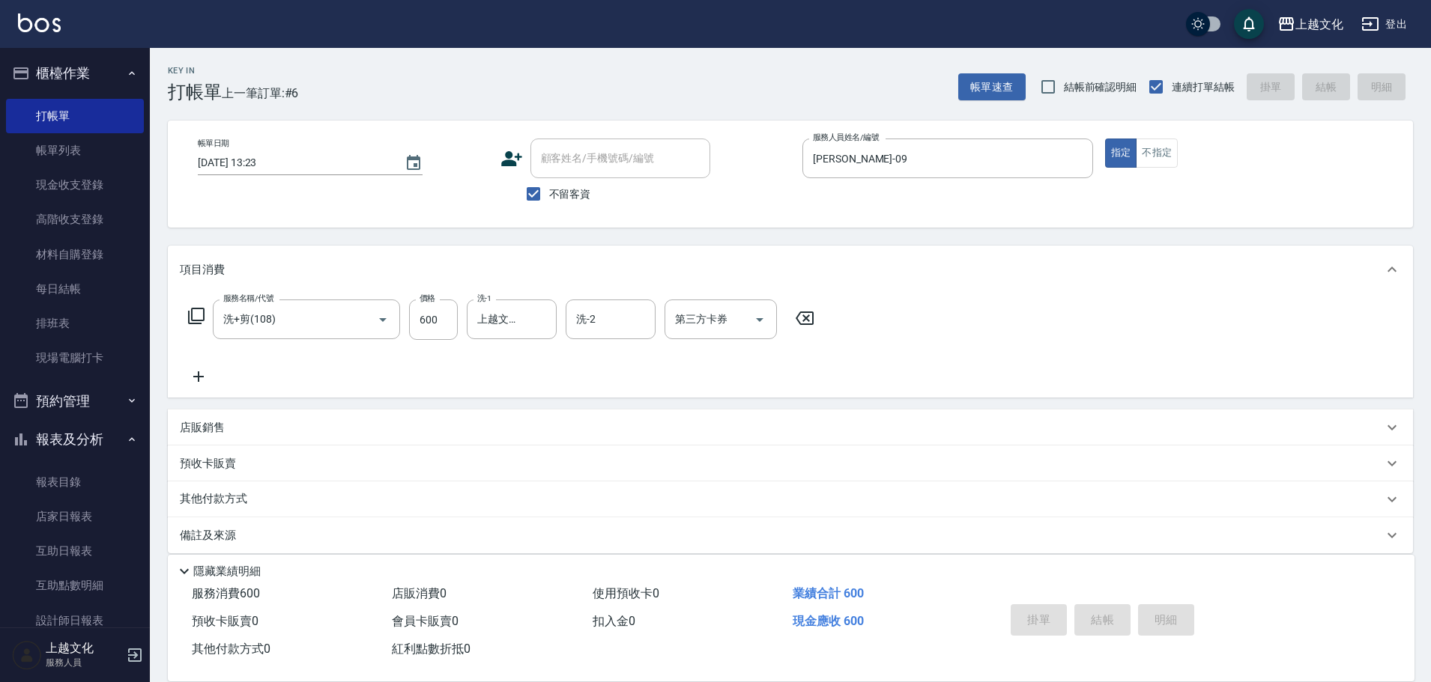
type input "[DATE] 14:10"
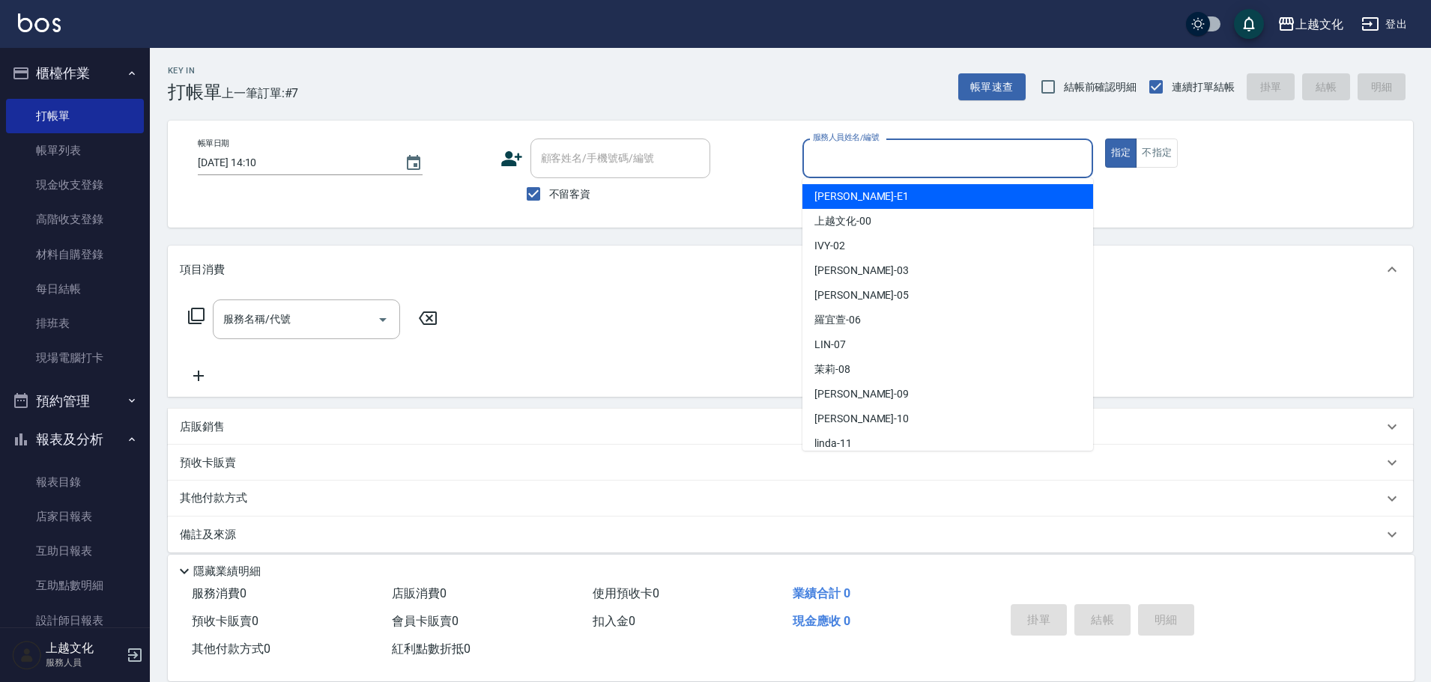
click at [971, 156] on input "服務人員姓名/編號" at bounding box center [947, 158] width 277 height 26
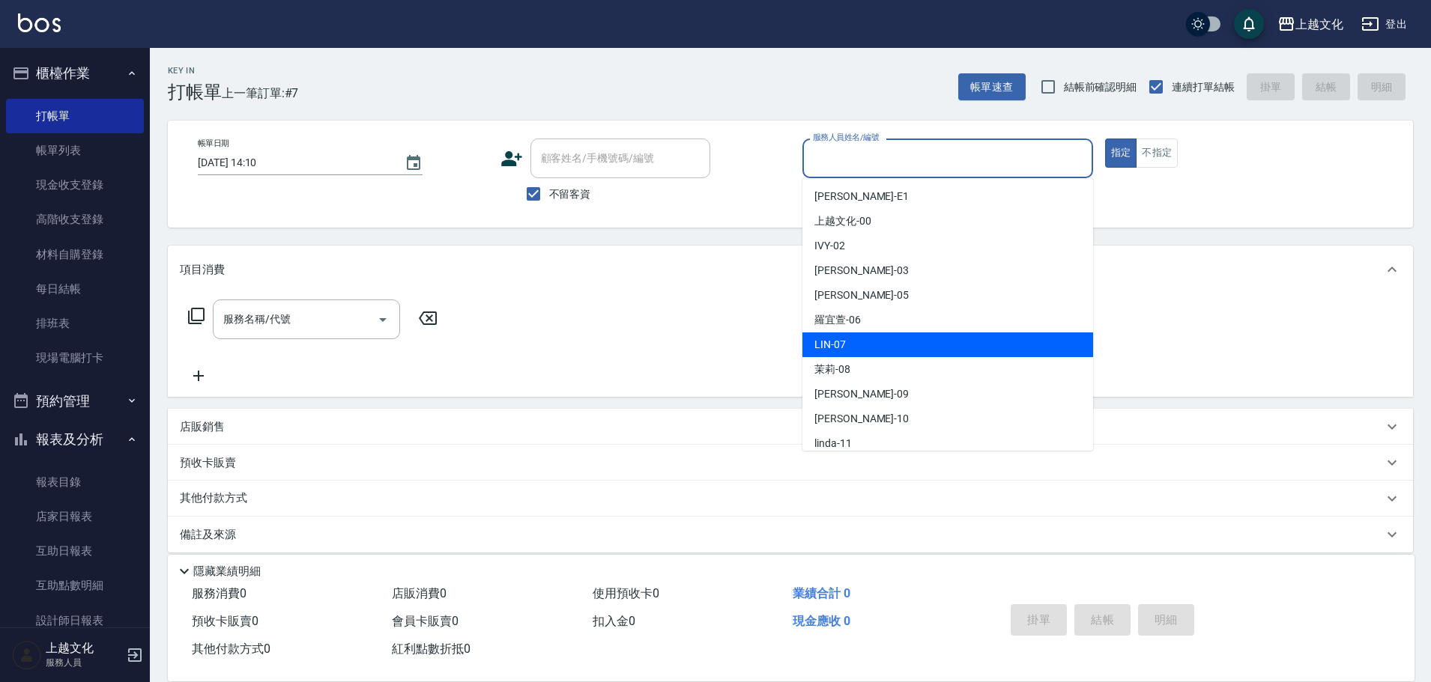
click at [821, 346] on span "LIN -07" at bounding box center [829, 345] width 31 height 16
type input "LIN-07"
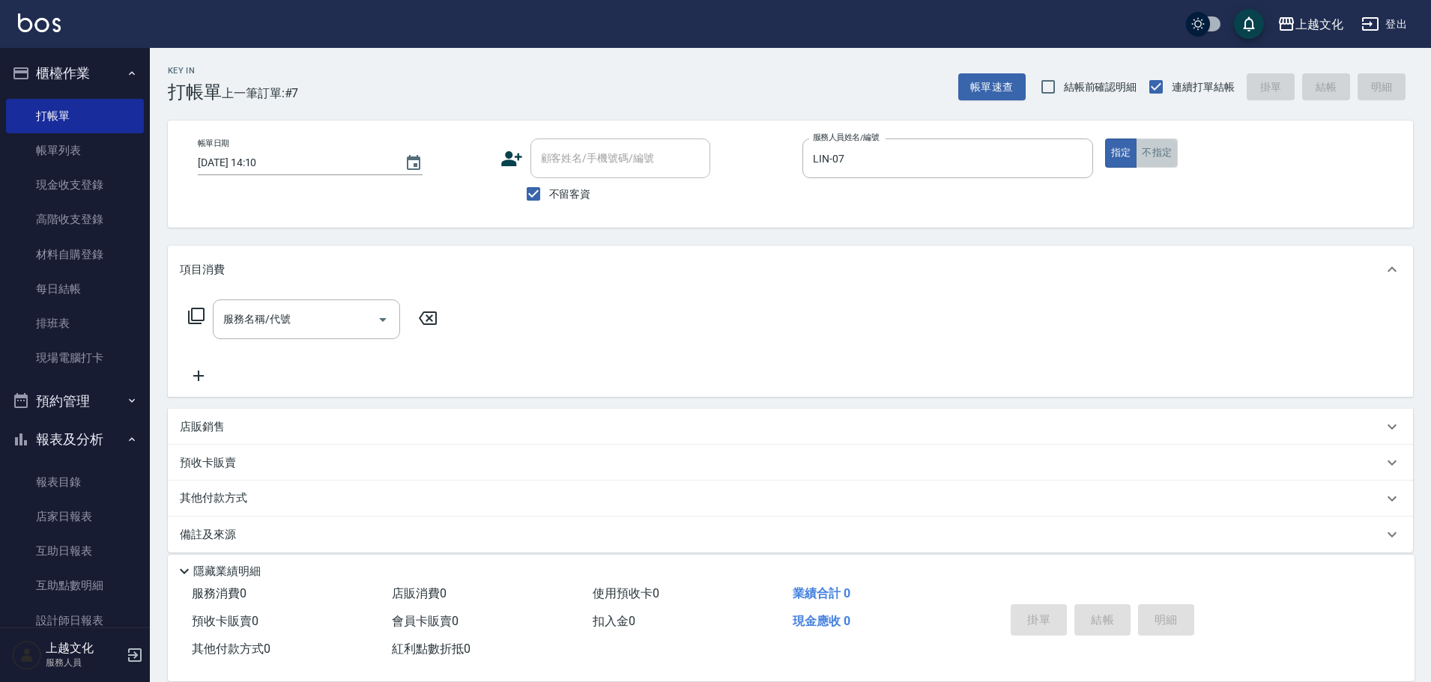
click at [1153, 148] on button "不指定" at bounding box center [1157, 153] width 42 height 29
drag, startPoint x: 305, startPoint y: 342, endPoint x: 291, endPoint y: 339, distance: 14.4
click at [305, 340] on div "服務名稱/代號 服務名稱/代號" at bounding box center [313, 342] width 267 height 85
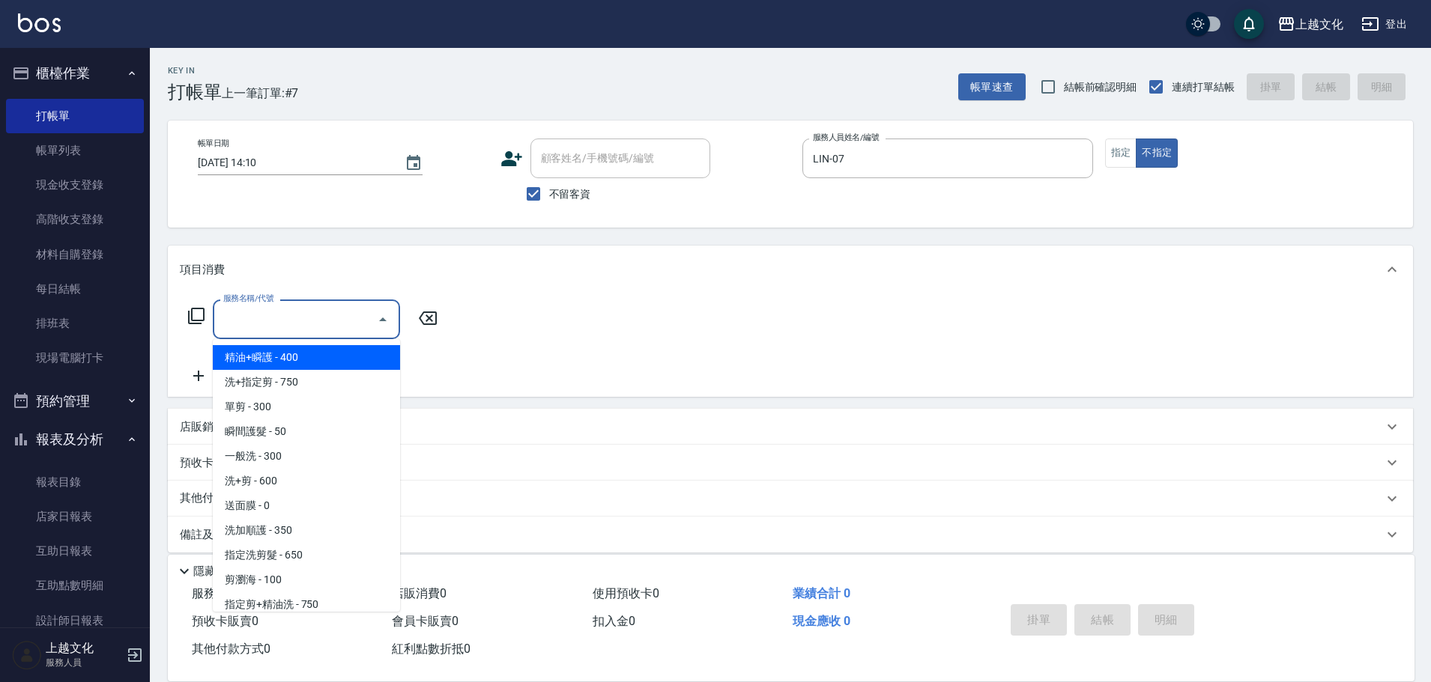
drag, startPoint x: 320, startPoint y: 329, endPoint x: 307, endPoint y: 344, distance: 19.7
click at [319, 327] on input "服務名稱/代號" at bounding box center [294, 319] width 151 height 26
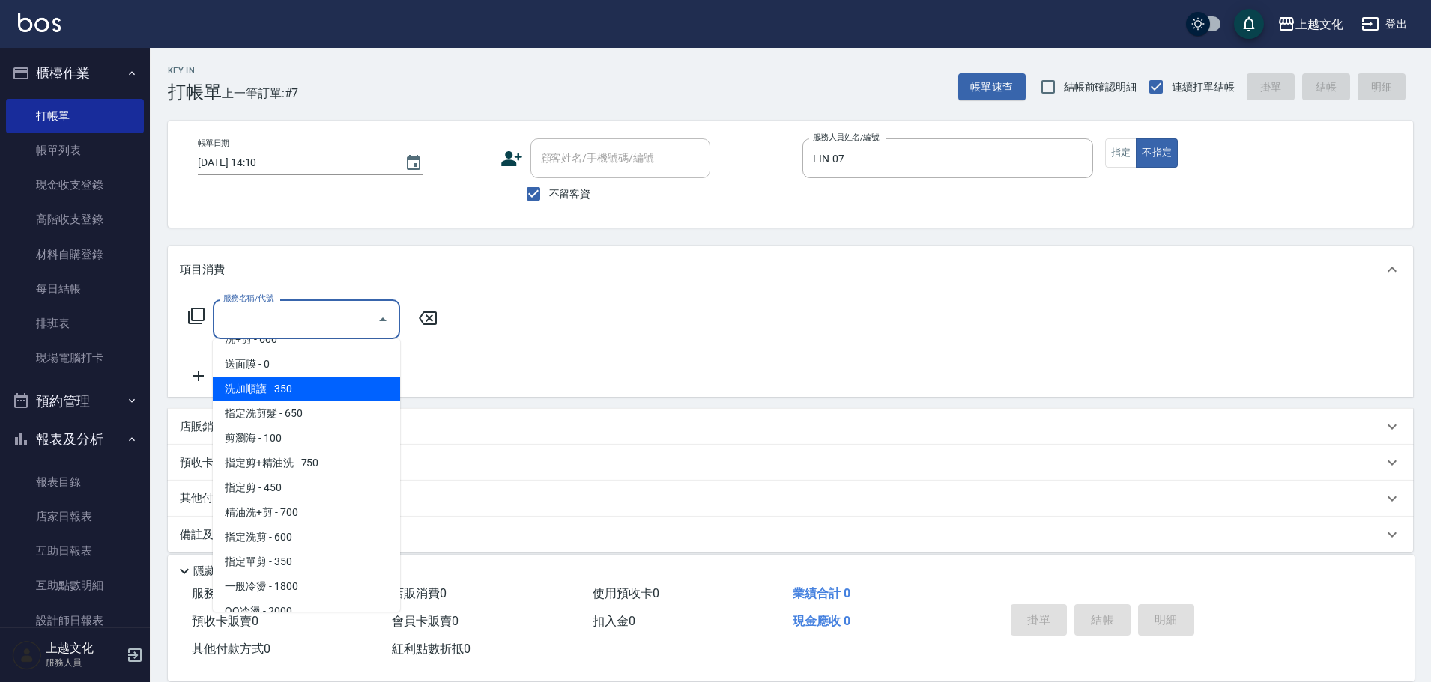
scroll to position [150, 0]
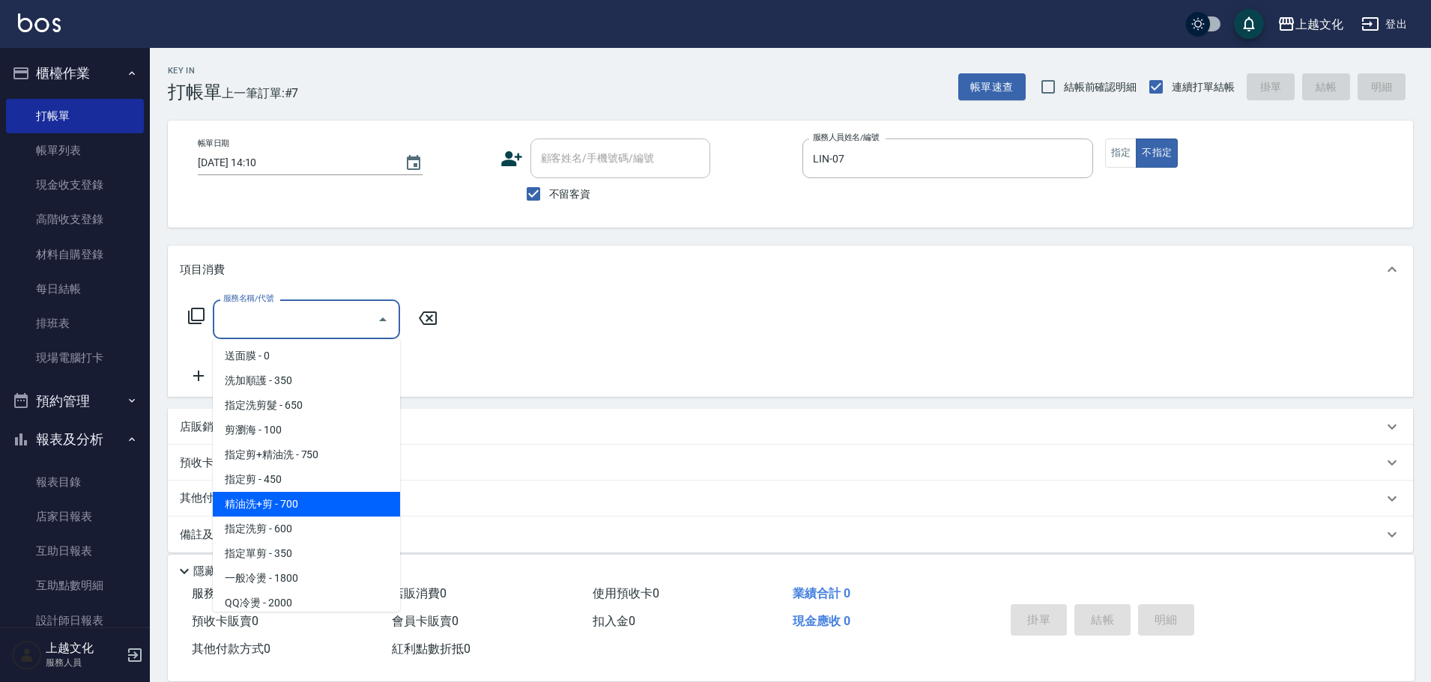
click at [299, 509] on span "精油洗+剪 - 700" at bounding box center [306, 504] width 187 height 25
type input "精油洗+剪(207)"
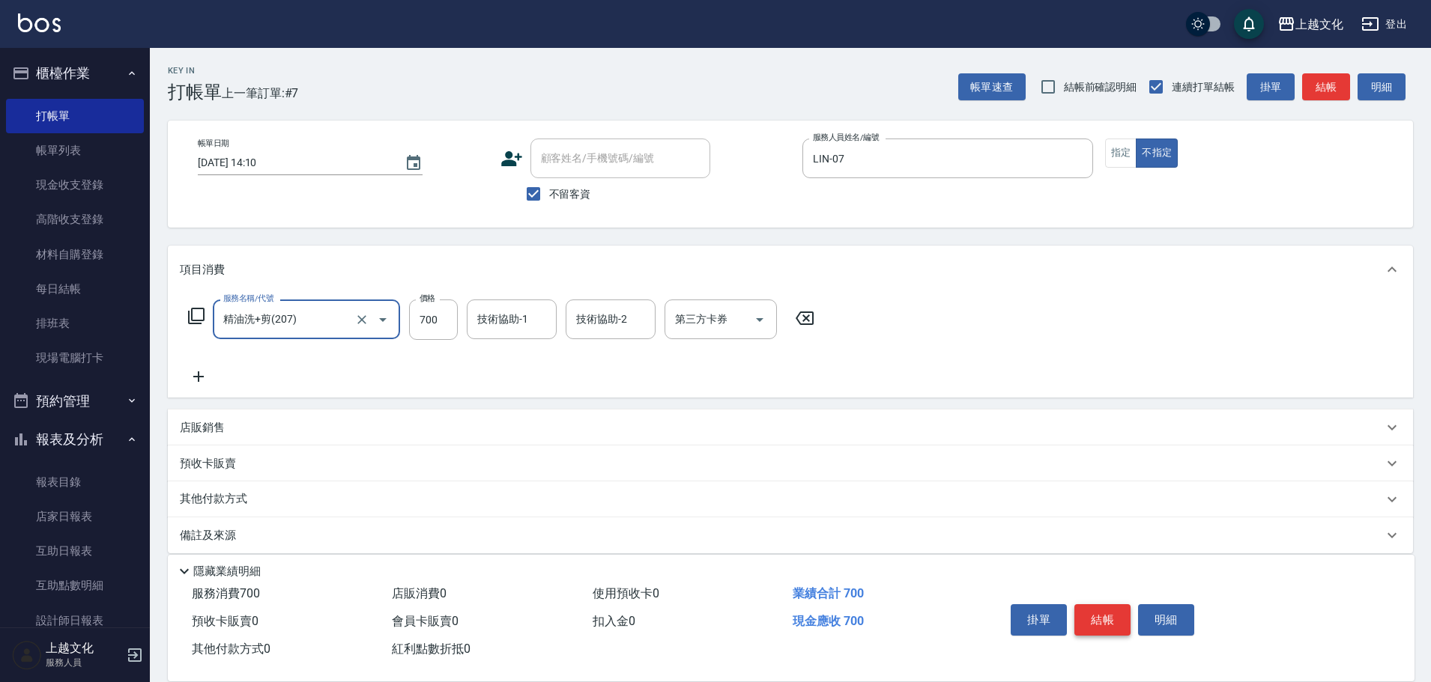
click at [1101, 611] on button "結帳" at bounding box center [1102, 619] width 56 height 31
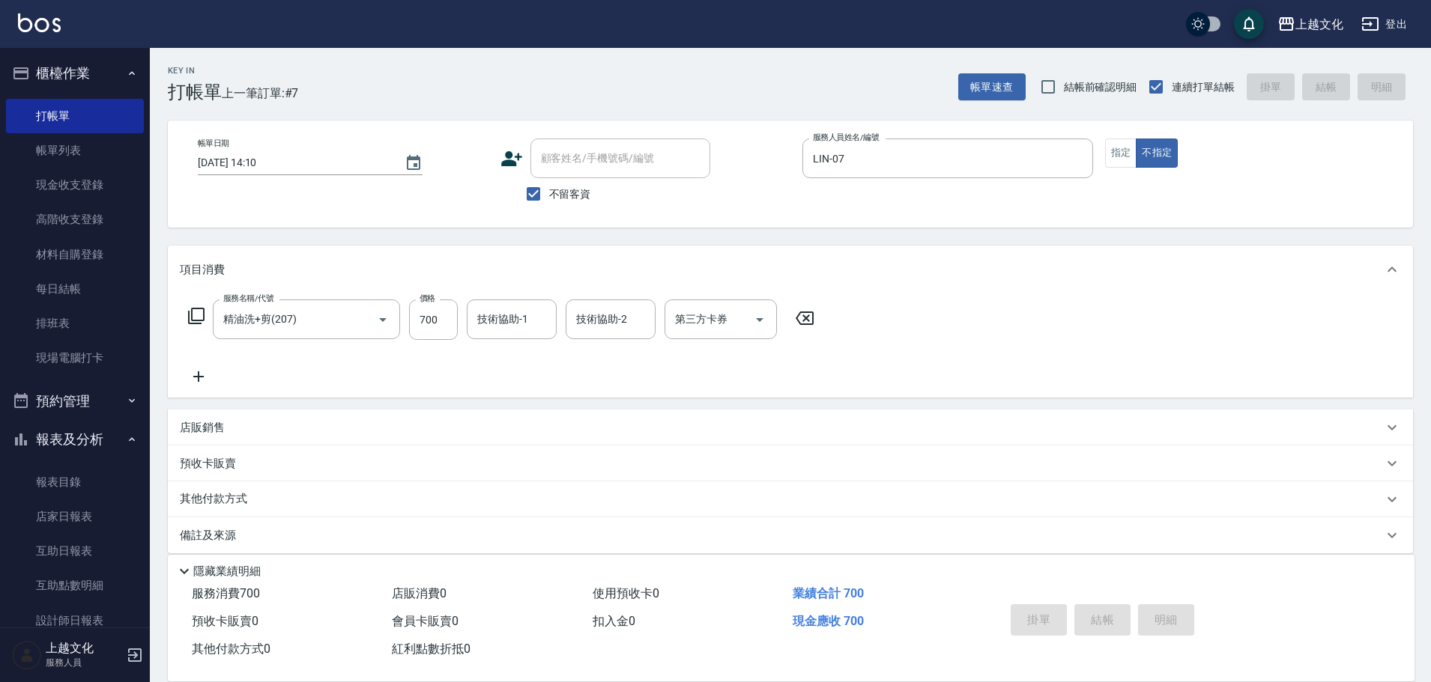
type input "[DATE] 14:11"
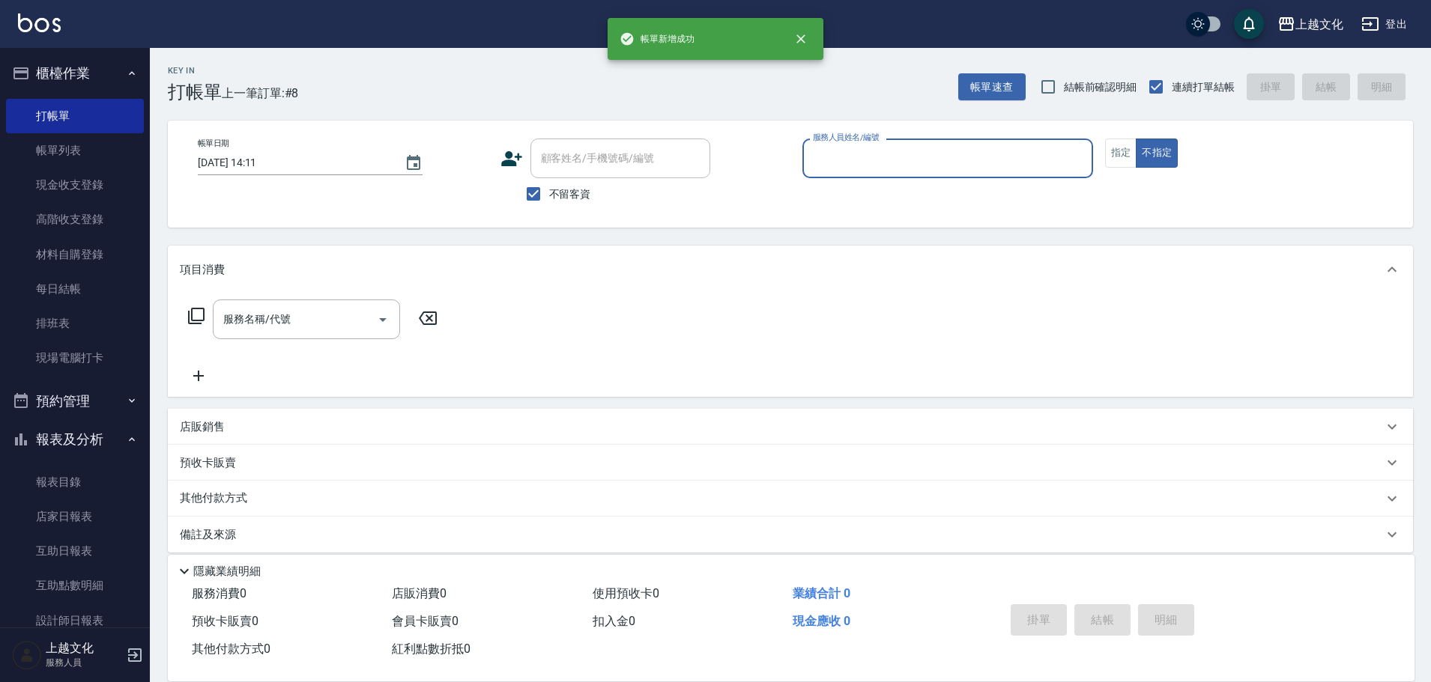
click at [863, 153] on input "服務人員姓名/編號" at bounding box center [947, 158] width 277 height 26
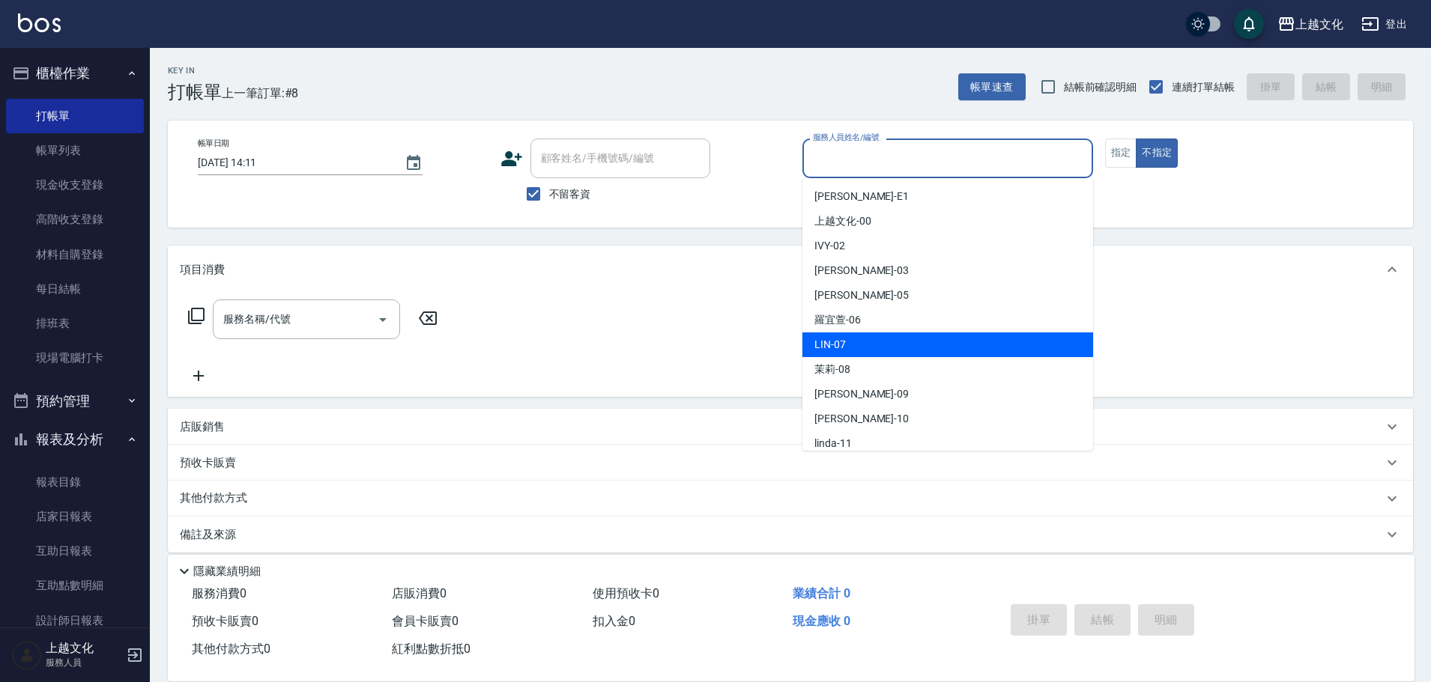
click at [858, 344] on div "LIN -07" at bounding box center [947, 345] width 291 height 25
type input "LIN-07"
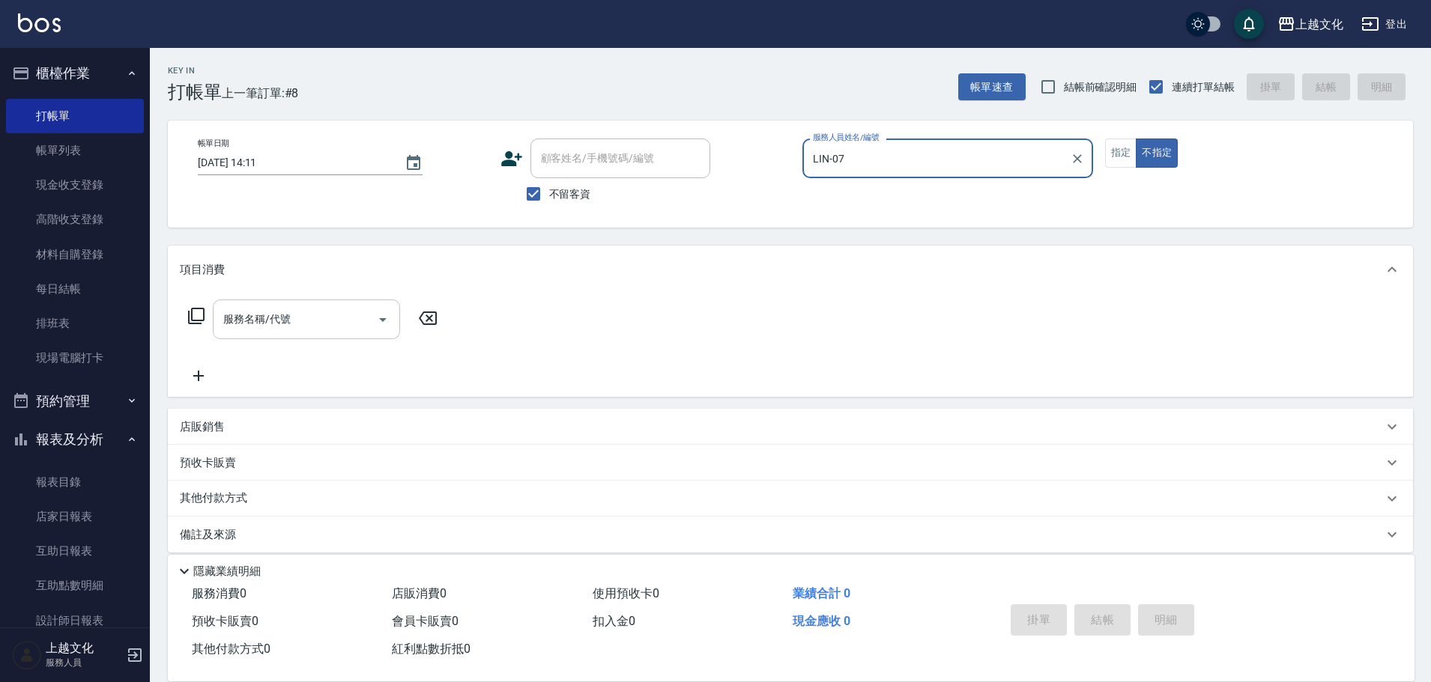
click at [282, 332] on div "服務名稱/代號" at bounding box center [306, 320] width 187 height 40
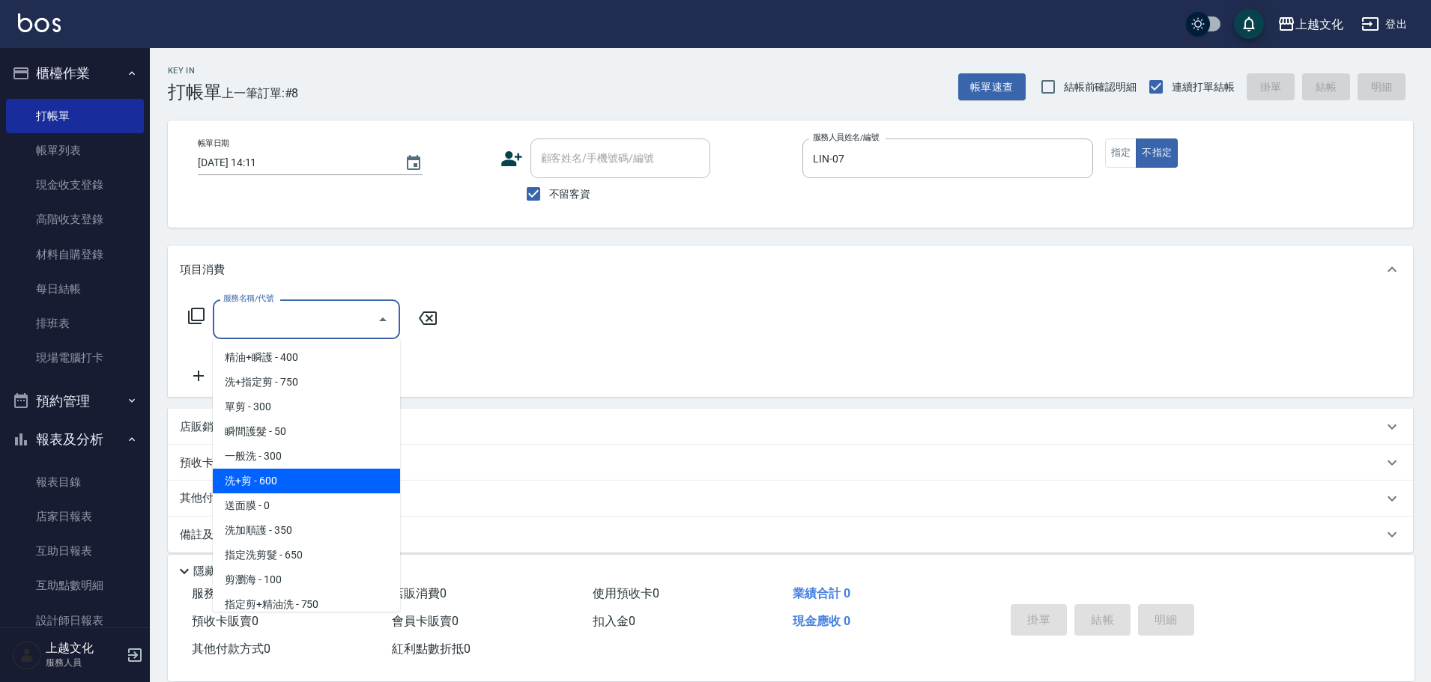
click at [259, 485] on span "洗+剪 - 600" at bounding box center [306, 481] width 187 height 25
type input "洗+剪(108)"
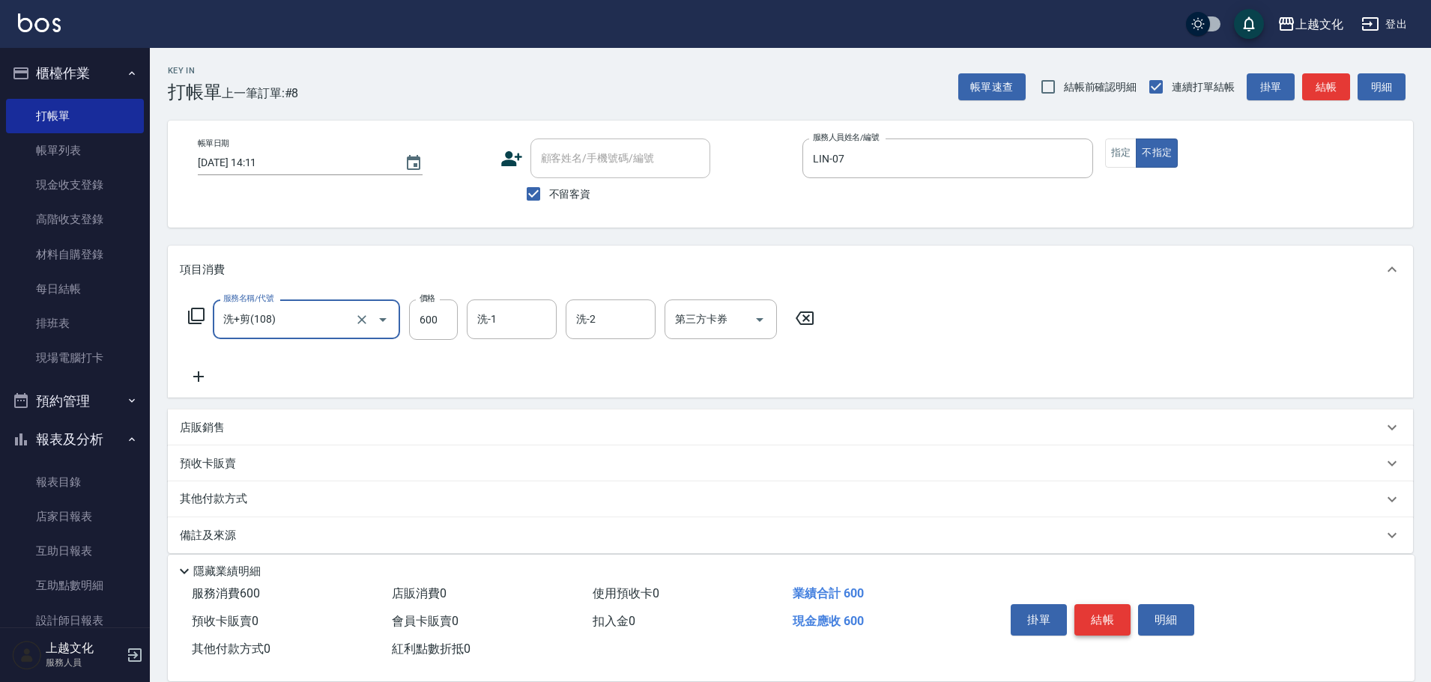
click at [1090, 613] on button "結帳" at bounding box center [1102, 619] width 56 height 31
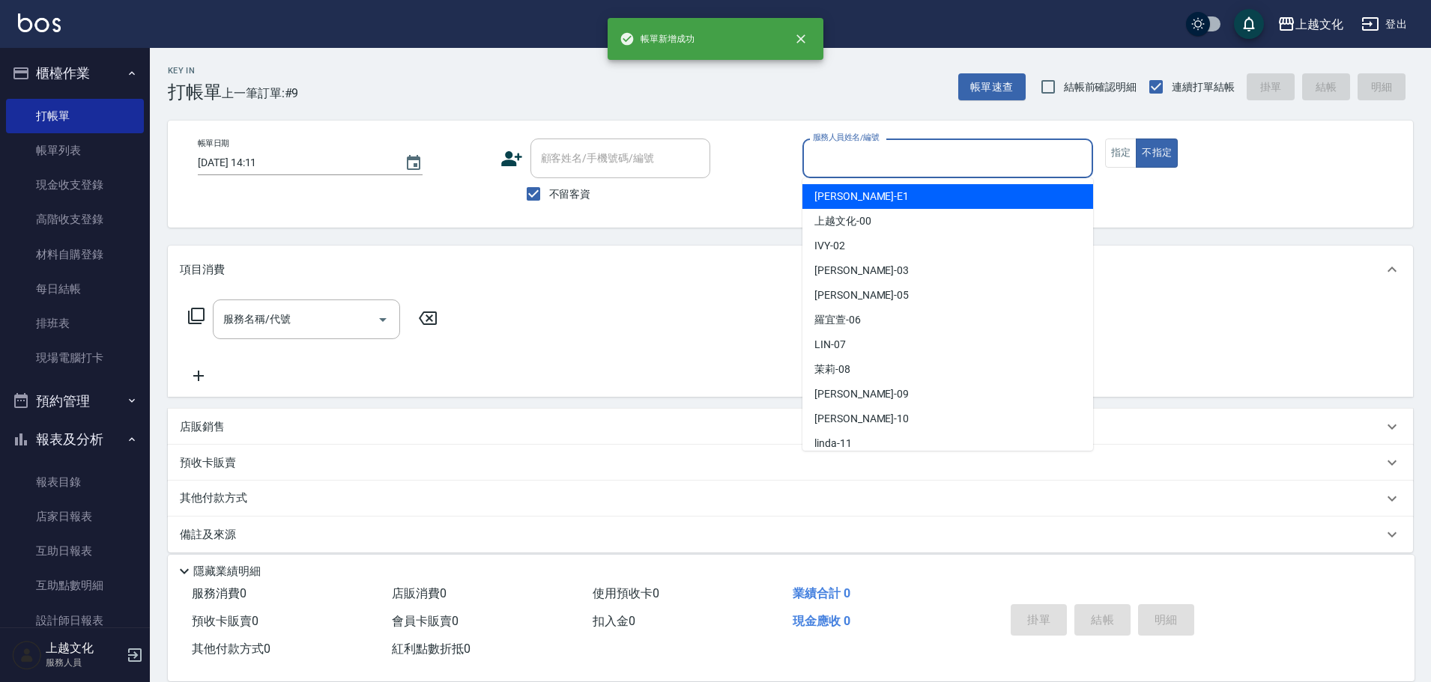
click at [930, 154] on input "服務人員姓名/編號" at bounding box center [947, 158] width 277 height 26
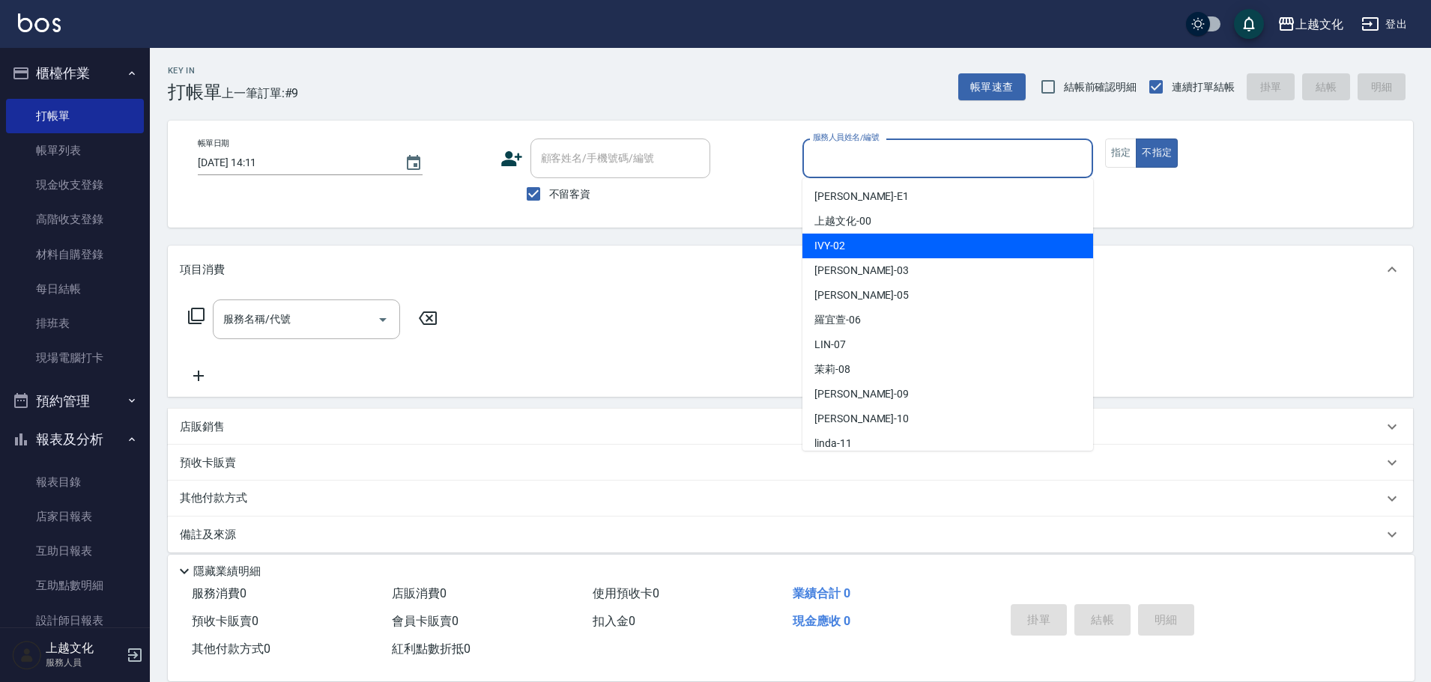
click at [858, 249] on div "IVY -02" at bounding box center [947, 246] width 291 height 25
type input "IVY-02"
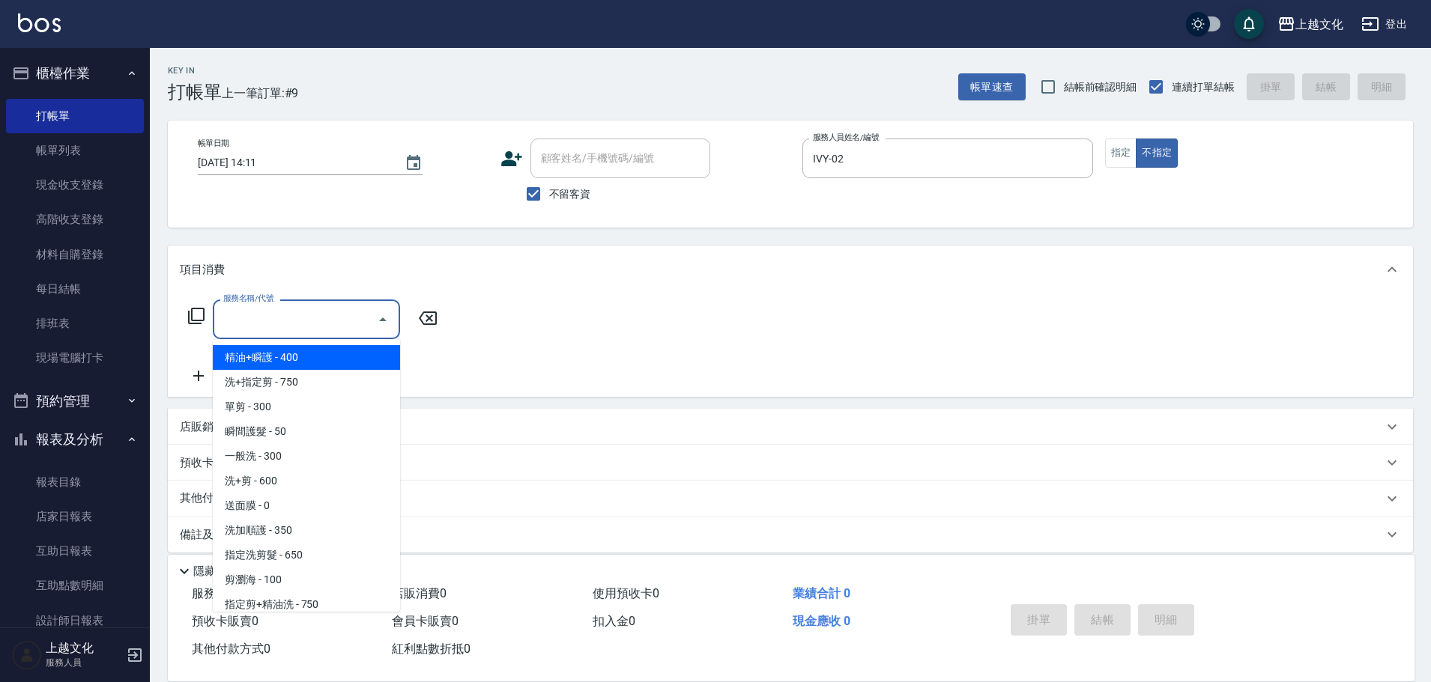
drag, startPoint x: 285, startPoint y: 329, endPoint x: 276, endPoint y: 318, distance: 13.8
click at [286, 330] on input "服務名稱/代號" at bounding box center [294, 319] width 151 height 26
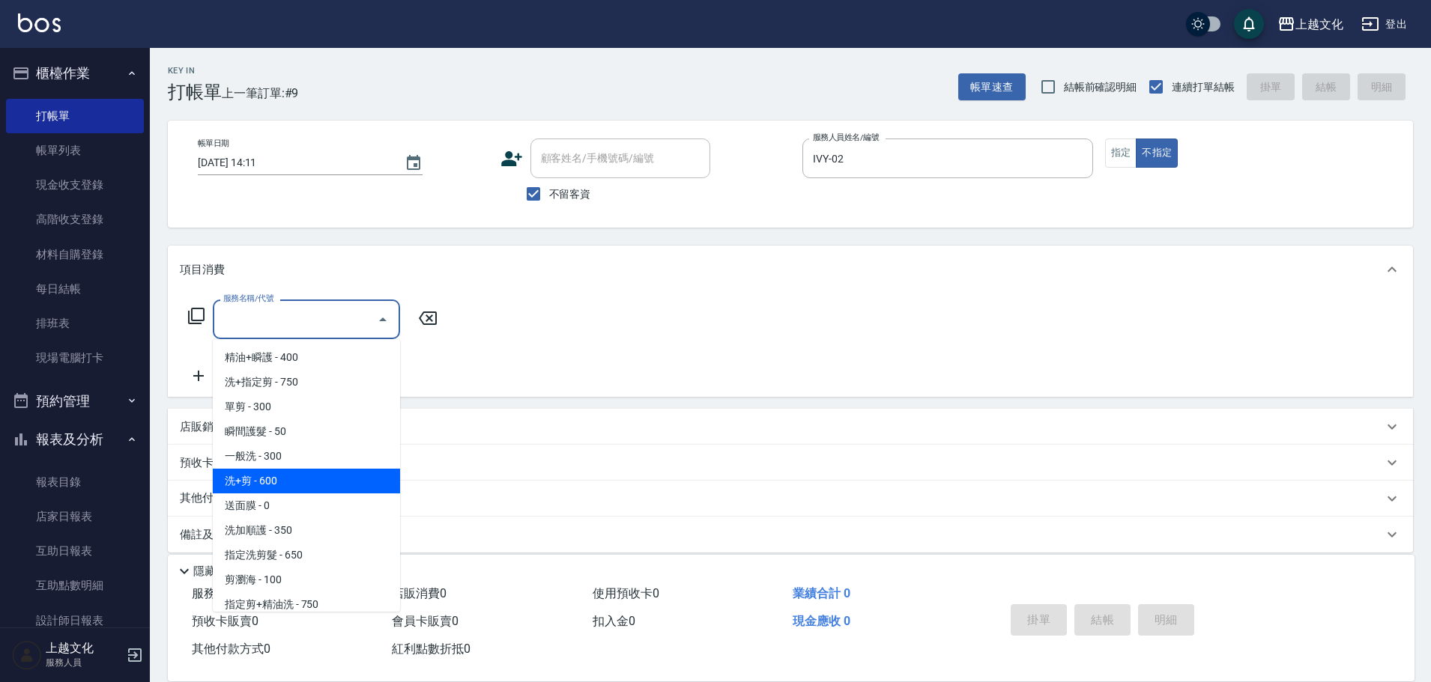
click at [295, 473] on span "洗+剪 - 600" at bounding box center [306, 481] width 187 height 25
type input "洗+剪(108)"
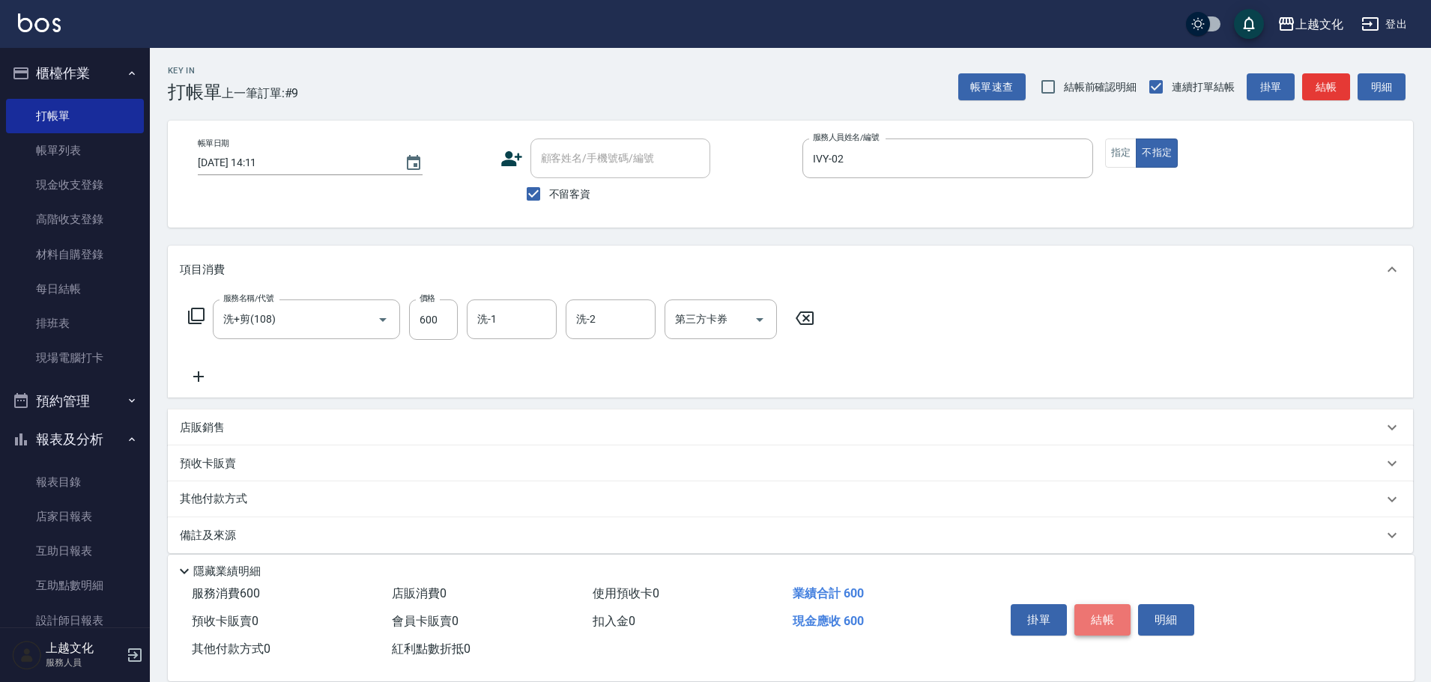
click at [1099, 620] on button "結帳" at bounding box center [1102, 619] width 56 height 31
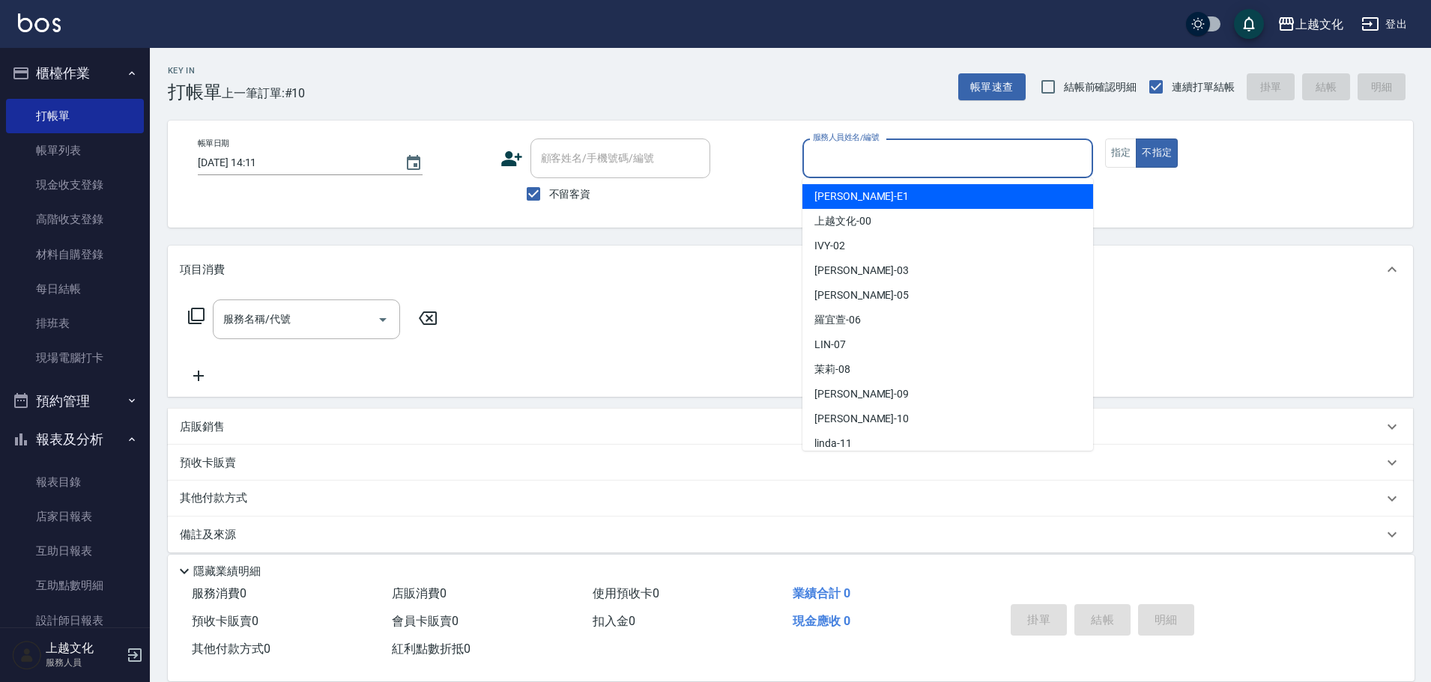
click at [882, 167] on input "服務人員姓名/編號" at bounding box center [947, 158] width 277 height 26
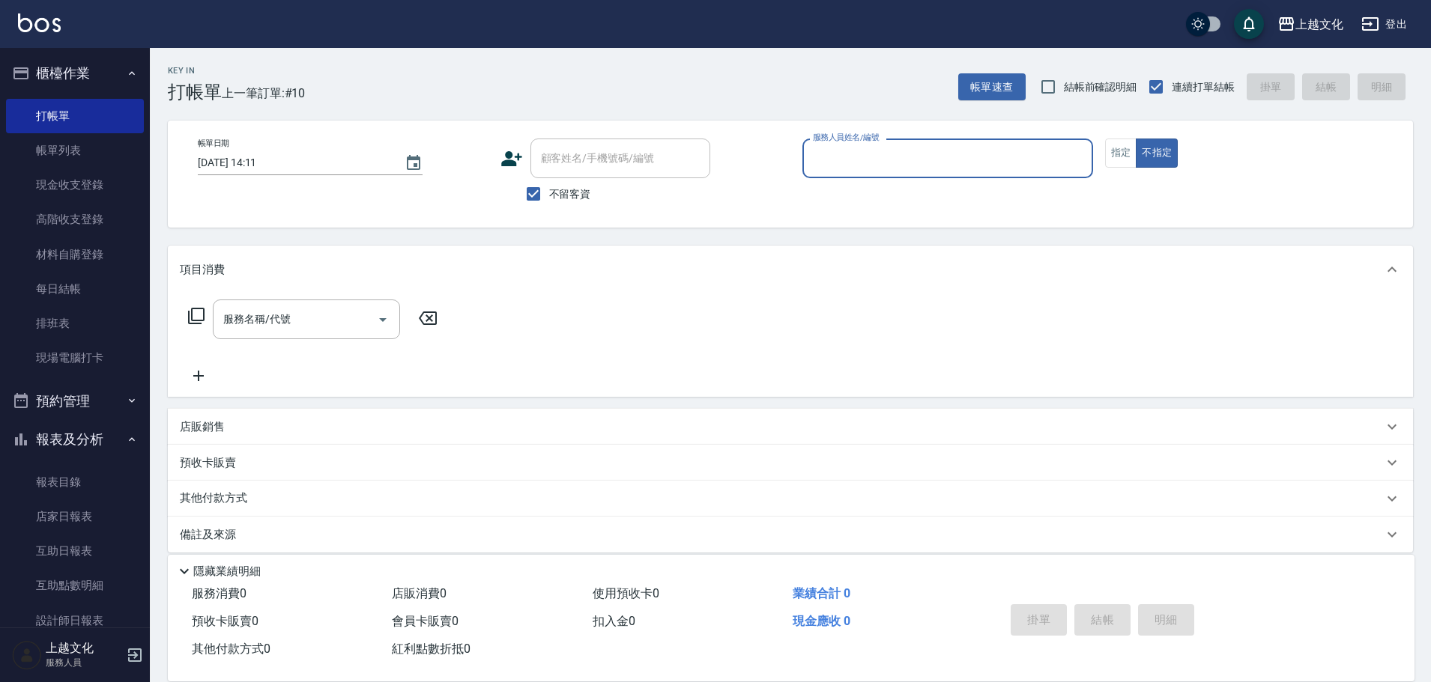
click at [888, 154] on input "服務人員姓名/編號" at bounding box center [947, 158] width 277 height 26
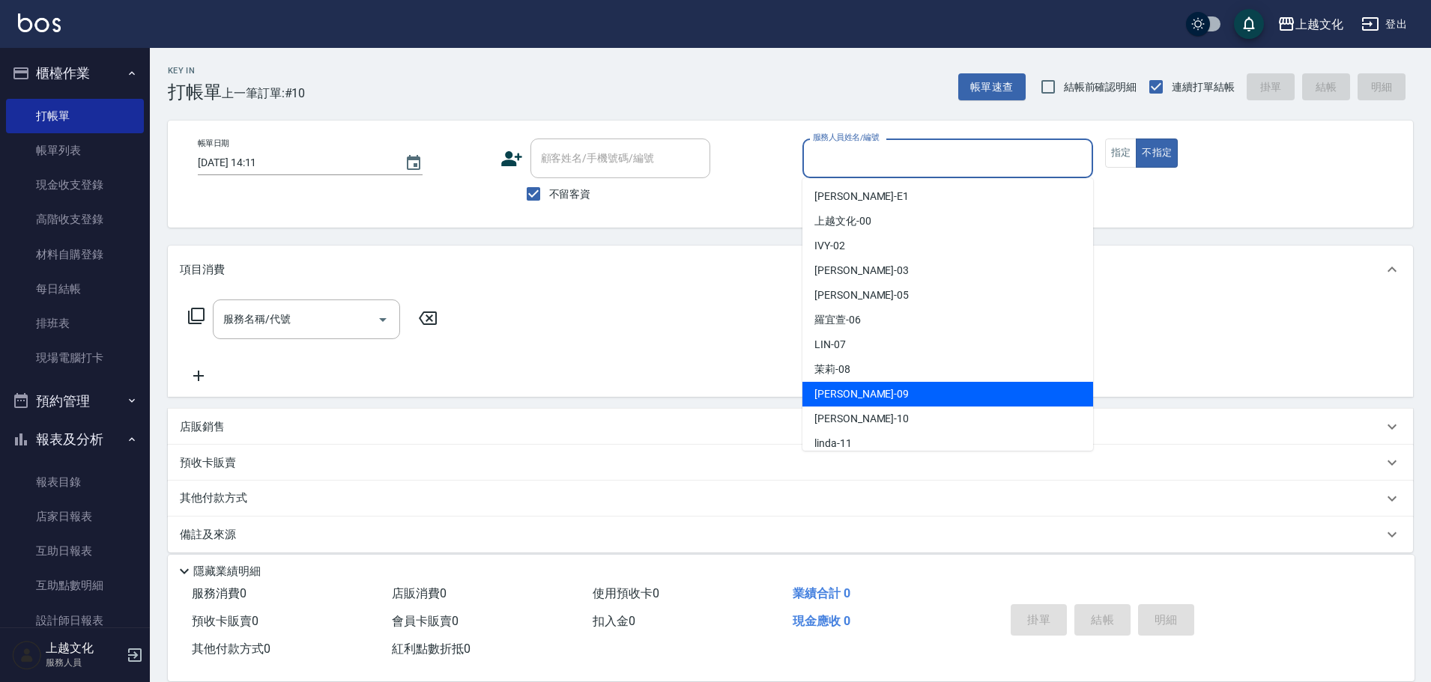
click at [883, 392] on div "[PERSON_NAME] -09" at bounding box center [947, 394] width 291 height 25
type input "[PERSON_NAME]-09"
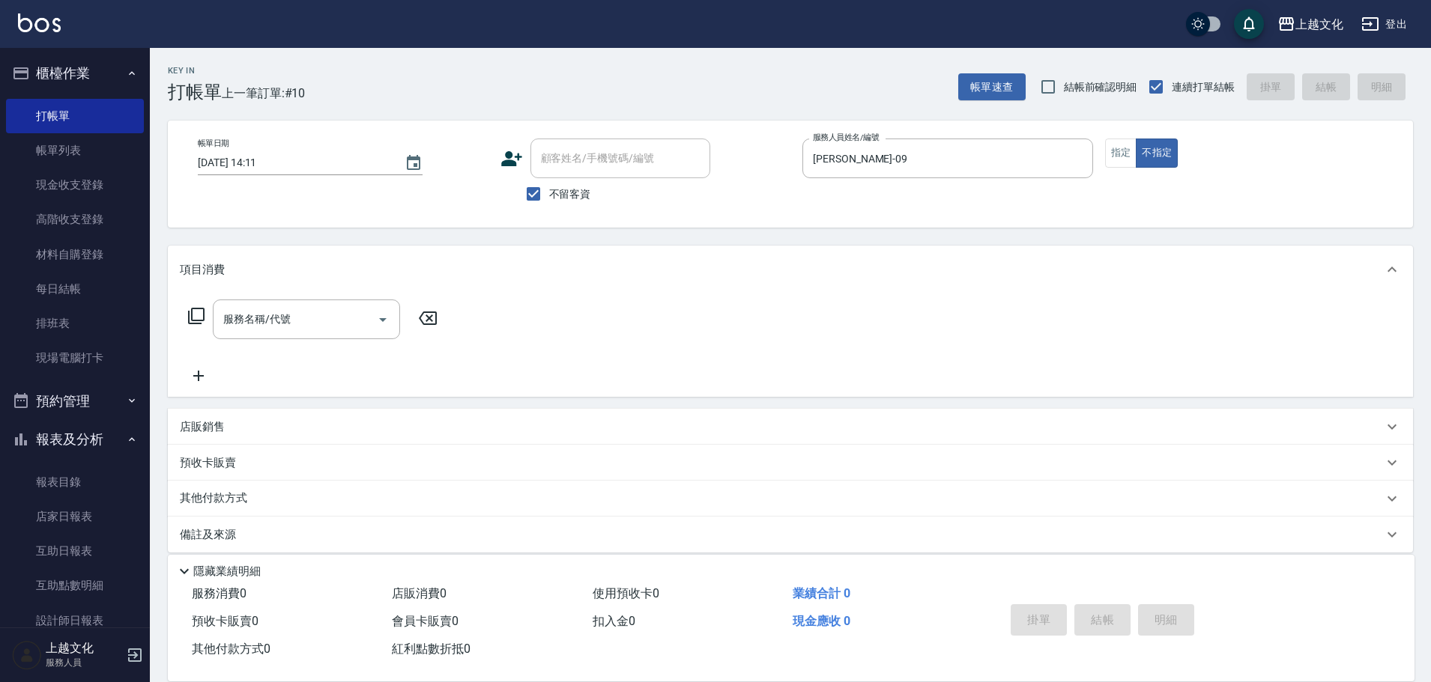
click at [198, 318] on icon at bounding box center [196, 316] width 18 height 18
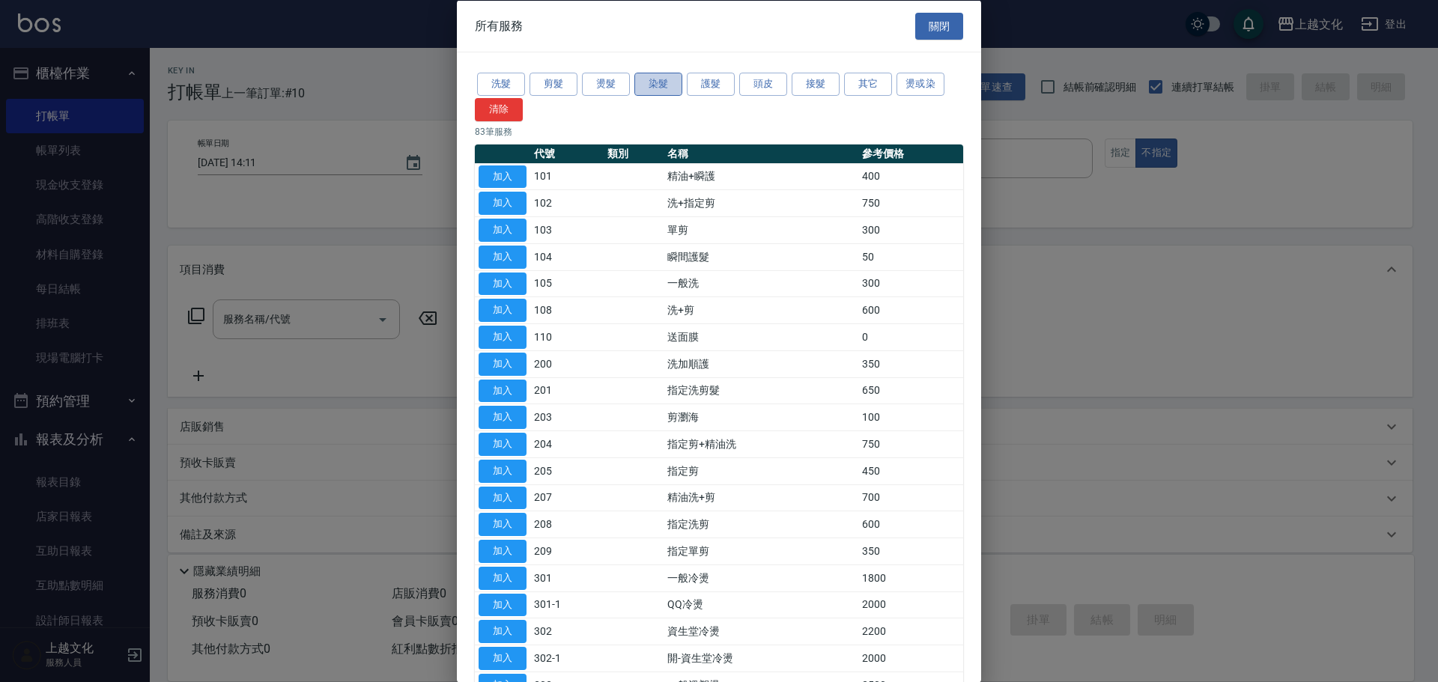
click at [661, 79] on button "染髮" at bounding box center [658, 84] width 48 height 23
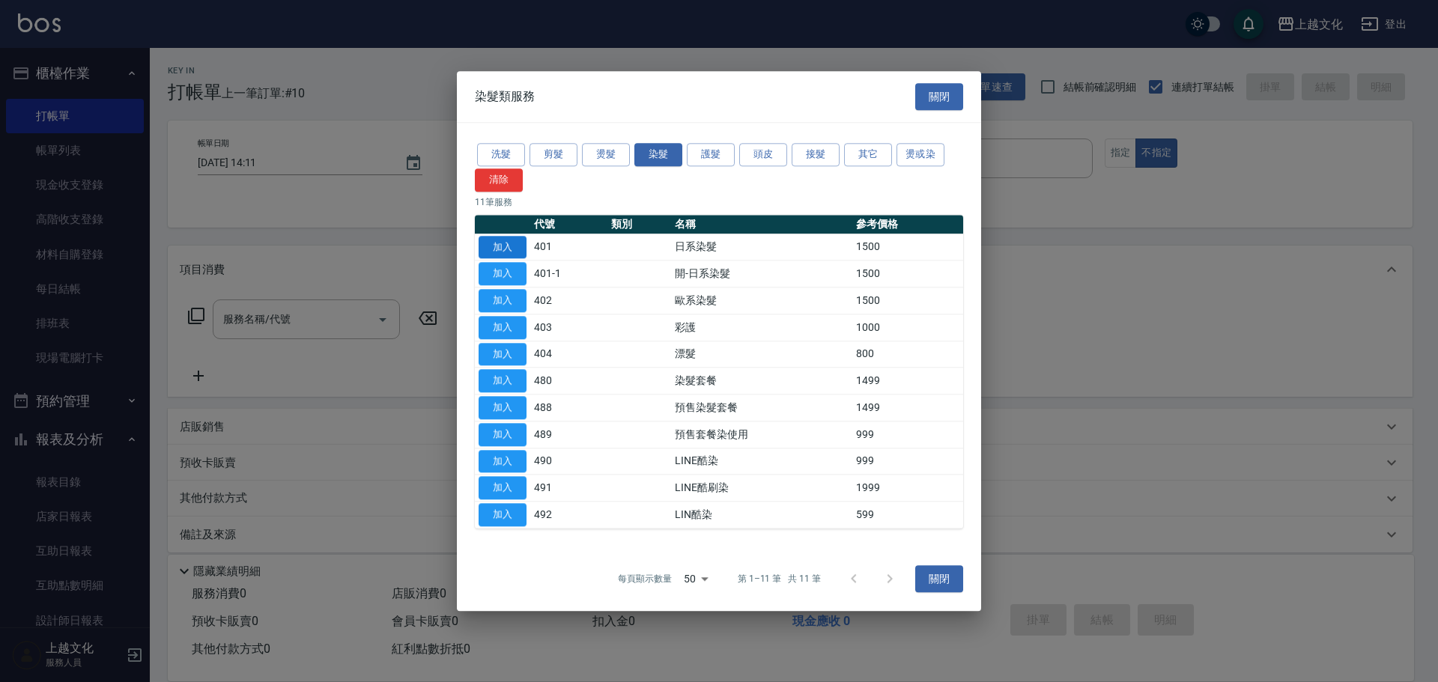
click at [497, 246] on button "加入" at bounding box center [503, 247] width 48 height 23
type input "日系染髮(401)"
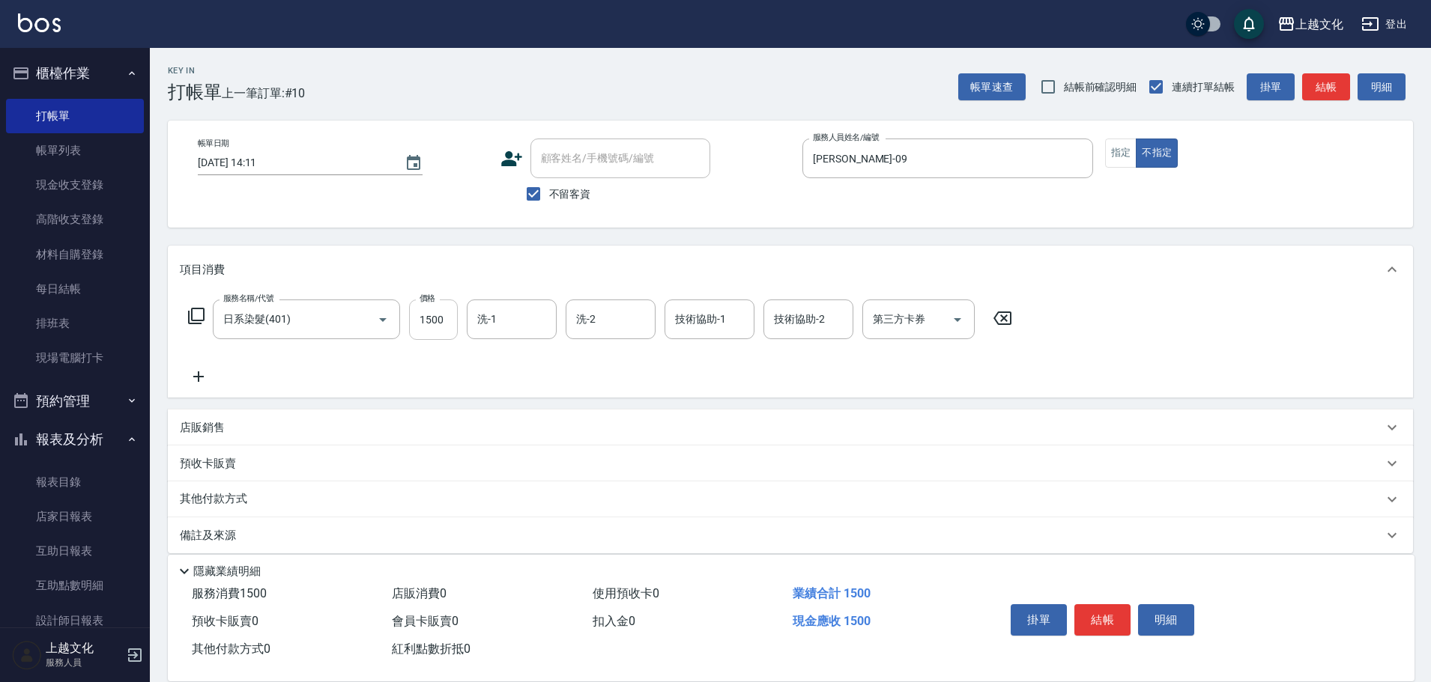
click at [453, 323] on input "1500" at bounding box center [433, 320] width 49 height 40
type input "3600"
click at [1085, 614] on button "結帳" at bounding box center [1102, 619] width 56 height 31
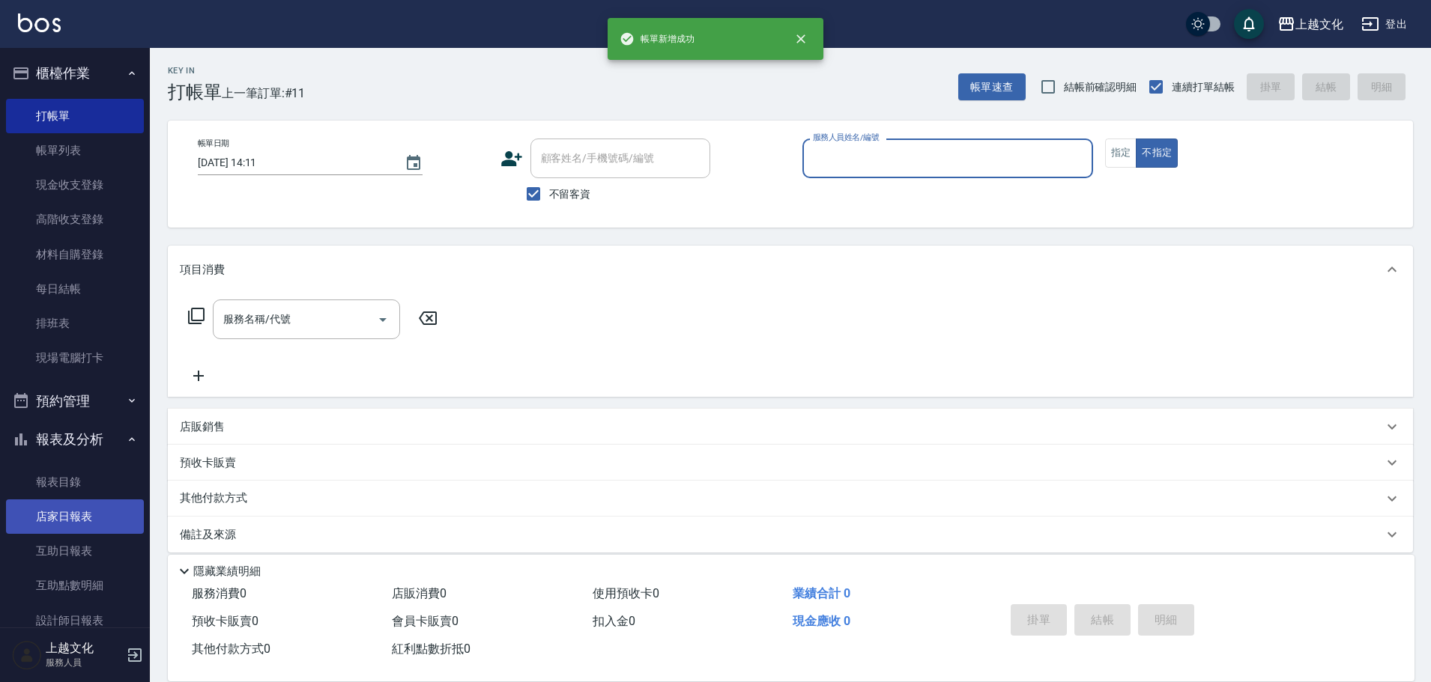
click at [70, 506] on link "店家日報表" at bounding box center [75, 517] width 138 height 34
